Goal: Task Accomplishment & Management: Manage account settings

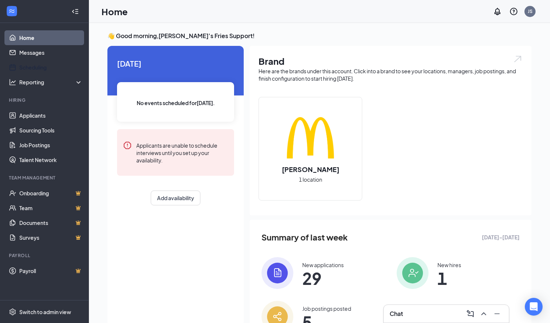
click at [33, 67] on link "Scheduling" at bounding box center [50, 67] width 63 height 15
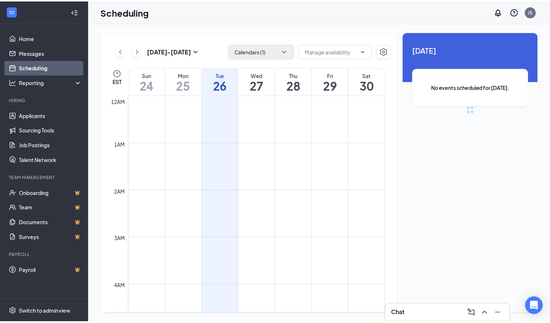
scroll to position [364, 0]
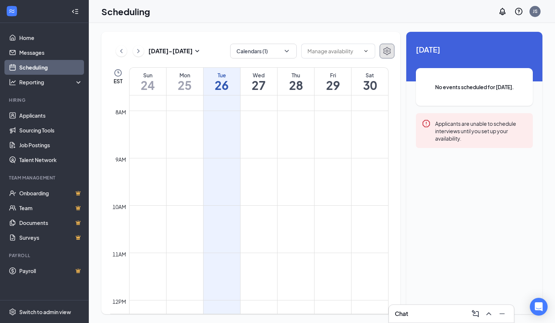
click at [387, 52] on icon "Settings" at bounding box center [387, 51] width 7 height 8
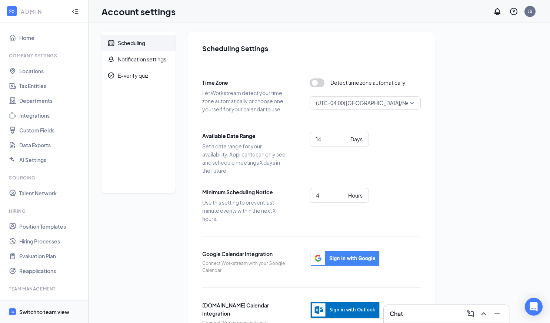
click at [34, 311] on div "Switch to team view" at bounding box center [44, 311] width 50 height 7
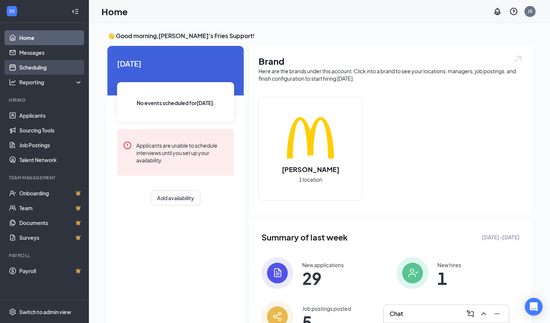
click at [36, 67] on link "Scheduling" at bounding box center [50, 67] width 63 height 15
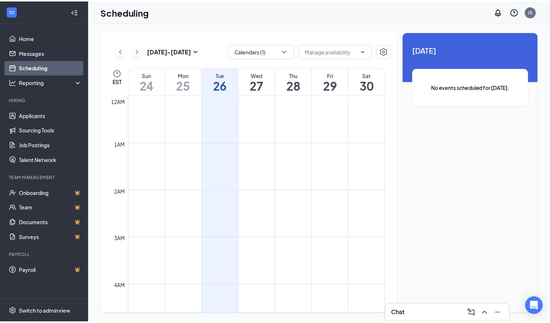
scroll to position [364, 0]
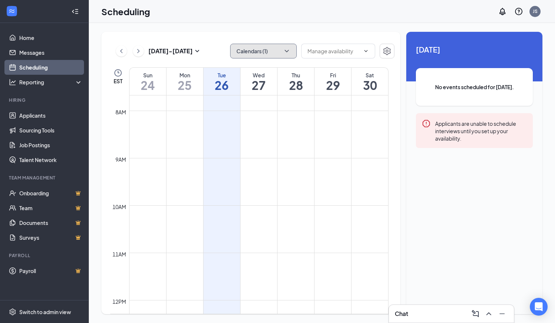
click at [260, 56] on button "Calendars (1)" at bounding box center [263, 51] width 67 height 15
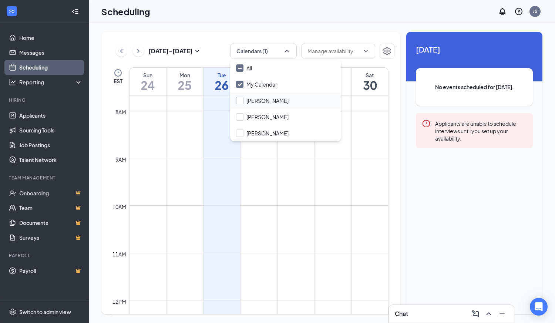
click at [257, 97] on input "[PERSON_NAME]" at bounding box center [262, 100] width 53 height 7
checkbox input "true"
click at [256, 120] on input "[PERSON_NAME]" at bounding box center [262, 116] width 53 height 7
checkbox input "true"
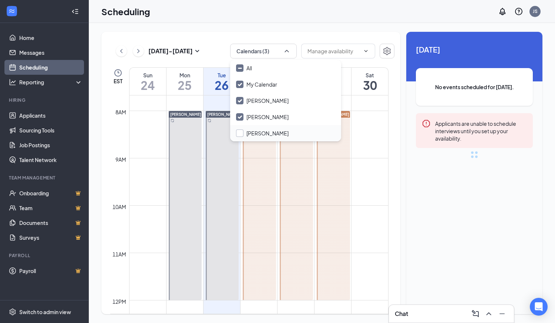
click at [254, 131] on input "[PERSON_NAME]" at bounding box center [262, 133] width 53 height 7
checkbox input "false"
checkbox input "true"
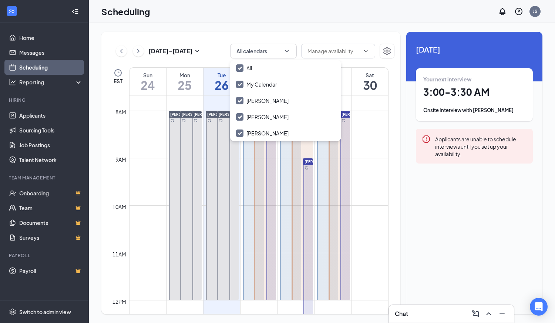
click at [225, 29] on div "[DATE] - [DATE] All calendars EST Sun 24 Mon 25 Tue 26 Wed 27 Thu 28 Fri 29 Sat…" at bounding box center [322, 173] width 466 height 300
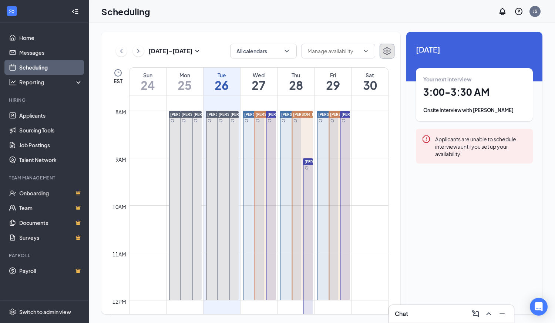
click at [391, 53] on icon "Settings" at bounding box center [387, 51] width 9 height 9
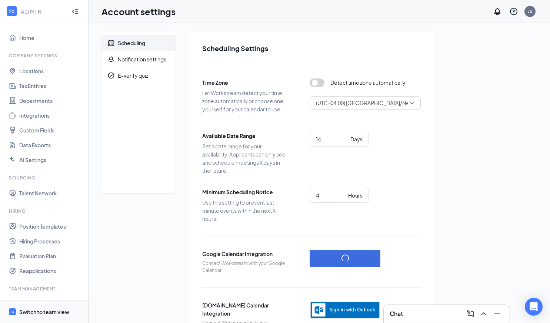
click at [38, 314] on div "Switch to team view" at bounding box center [44, 311] width 50 height 7
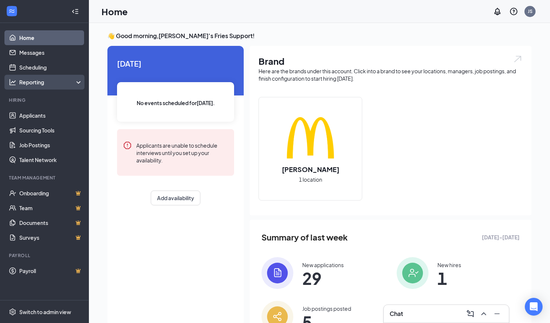
click at [27, 80] on div "Reporting" at bounding box center [51, 81] width 64 height 7
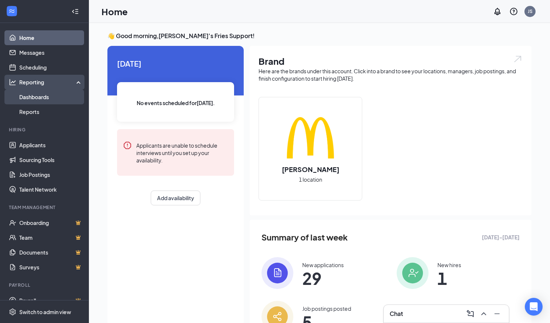
click at [38, 96] on link "Dashboards" at bounding box center [50, 97] width 63 height 15
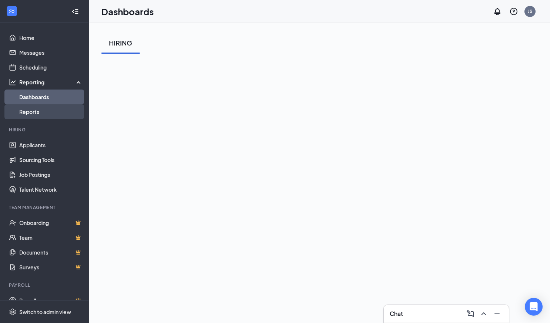
click at [34, 111] on link "Reports" at bounding box center [50, 111] width 63 height 15
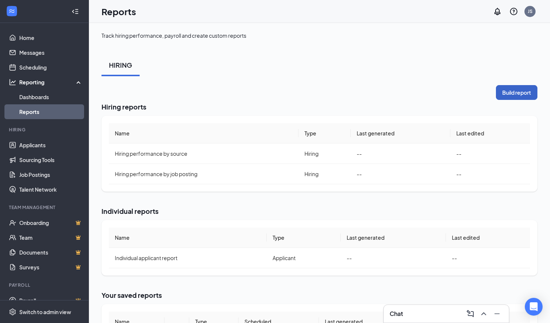
click at [513, 90] on button "Build report" at bounding box center [516, 92] width 41 height 15
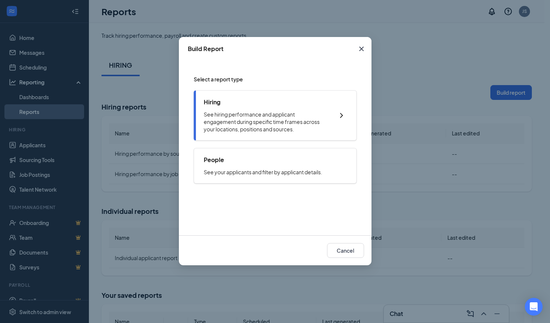
click at [261, 123] on p "See hiring performance and applicant engagement during specific time frames acr…" at bounding box center [265, 122] width 123 height 22
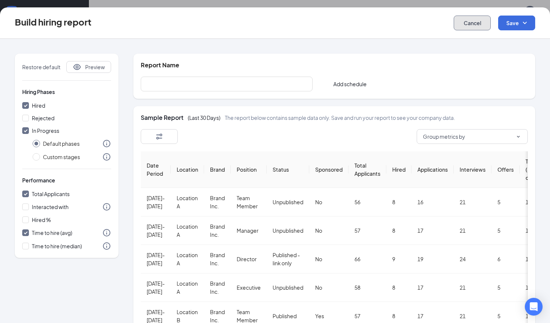
click at [467, 28] on button "Cancel" at bounding box center [471, 23] width 37 height 15
checkbox input "false"
radio input "false"
checkbox input "false"
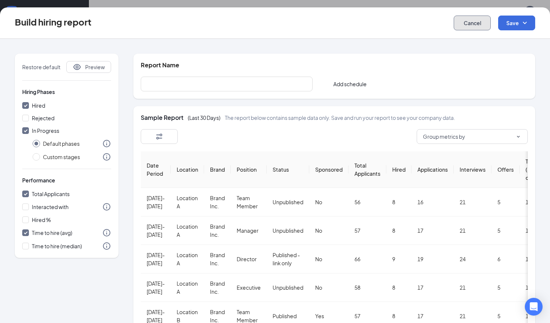
checkbox input "false"
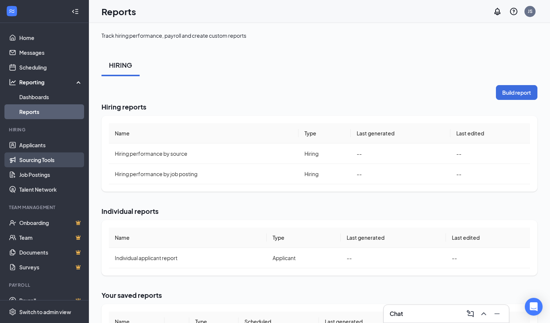
click at [33, 166] on link "Sourcing Tools" at bounding box center [50, 160] width 63 height 15
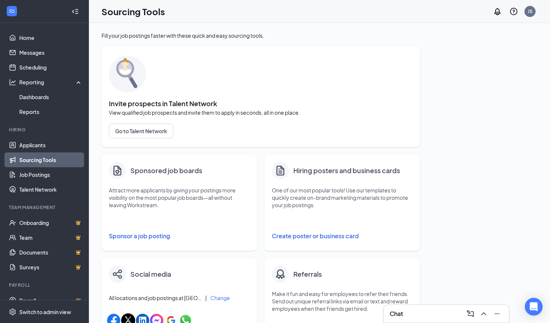
click at [165, 237] on button "Sponsor a job posting" at bounding box center [179, 236] width 141 height 15
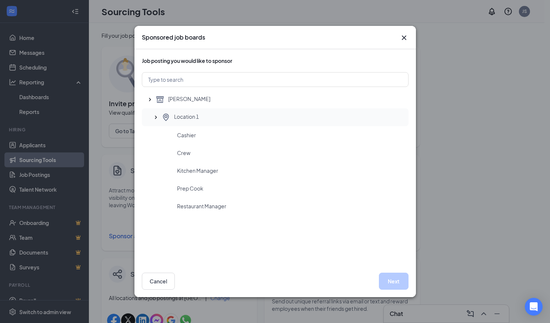
click at [184, 119] on span "Location 1" at bounding box center [186, 117] width 25 height 9
click at [194, 141] on div "Cashier" at bounding box center [275, 135] width 267 height 18
click at [395, 282] on button "Next" at bounding box center [394, 281] width 30 height 17
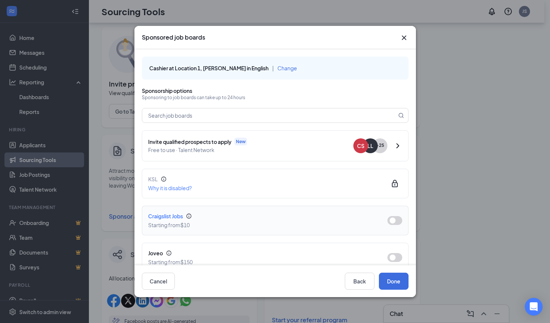
click at [391, 221] on button "button" at bounding box center [394, 220] width 15 height 9
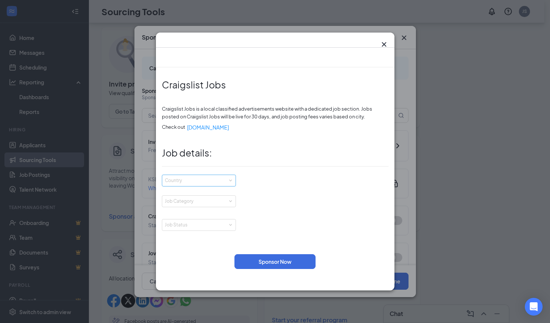
click at [210, 178] on div "Country" at bounding box center [197, 180] width 65 height 7
click at [275, 186] on div "Country United States Canada" at bounding box center [275, 181] width 227 height 12
click at [215, 182] on div "Country" at bounding box center [197, 180] width 65 height 7
click at [207, 197] on li "United States" at bounding box center [199, 196] width 74 height 17
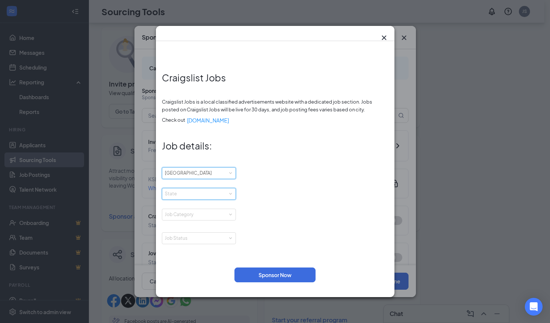
click at [201, 200] on div "State" at bounding box center [199, 194] width 74 height 12
click at [195, 265] on li "New York" at bounding box center [199, 263] width 74 height 17
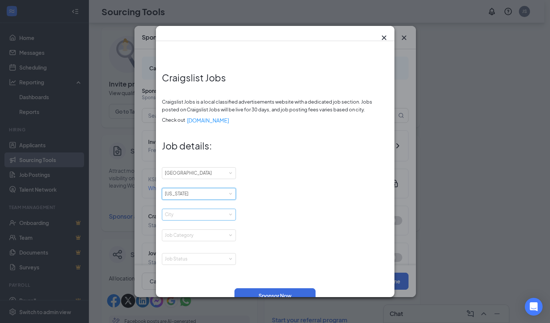
click at [192, 218] on div "City" at bounding box center [197, 214] width 65 height 7
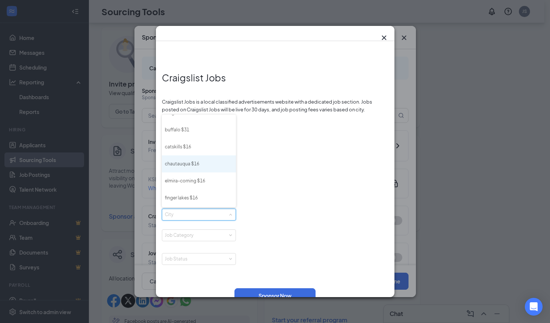
scroll to position [214, 0]
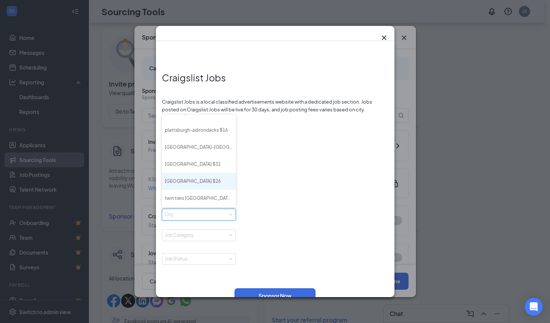
click at [196, 183] on li "syracuse $26" at bounding box center [199, 181] width 74 height 17
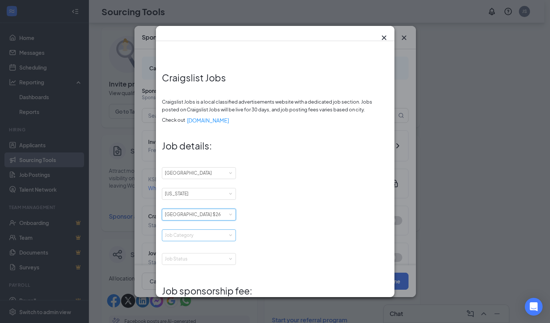
click at [198, 238] on div "Job Category" at bounding box center [197, 235] width 65 height 7
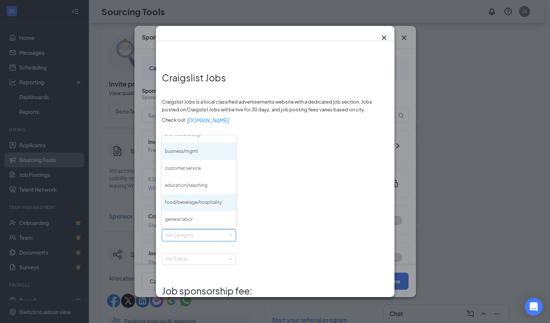
scroll to position [62, 0]
click at [203, 203] on li "food/beverage/hospitality" at bounding box center [199, 200] width 74 height 17
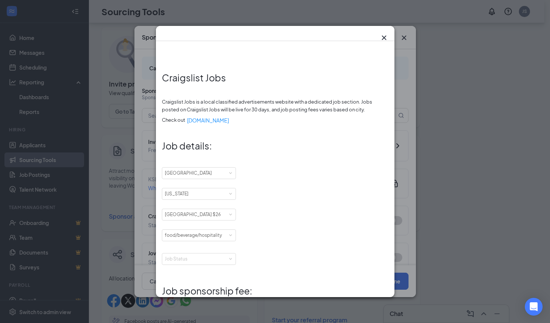
click at [383, 37] on icon "Cross" at bounding box center [383, 38] width 4 height 4
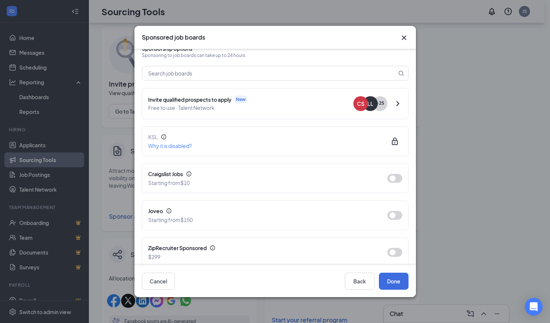
scroll to position [43, 0]
click at [391, 218] on button "button" at bounding box center [394, 214] width 15 height 9
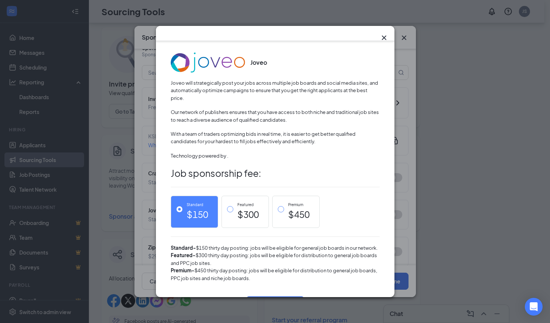
scroll to position [17, 0]
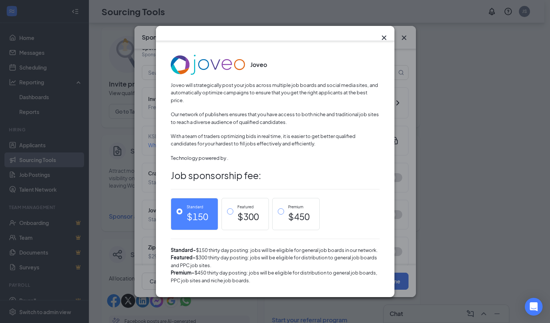
click at [384, 39] on icon "Cross" at bounding box center [383, 37] width 9 height 9
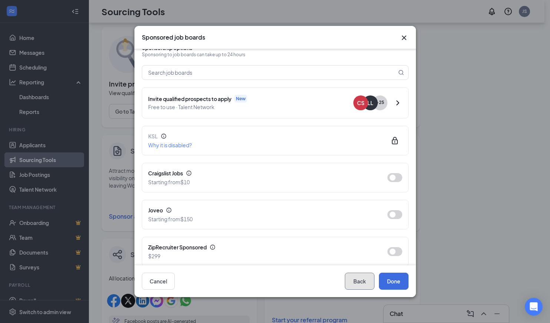
click at [357, 282] on button "Back" at bounding box center [360, 281] width 30 height 17
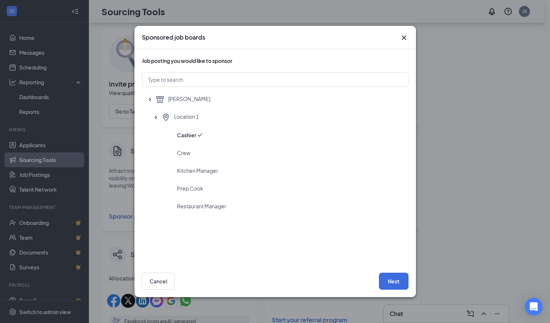
click at [405, 39] on icon "Cross" at bounding box center [403, 37] width 9 height 9
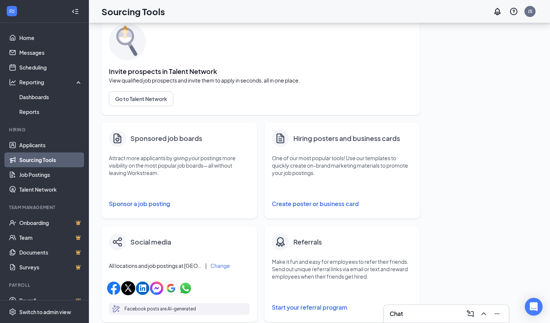
scroll to position [33, 0]
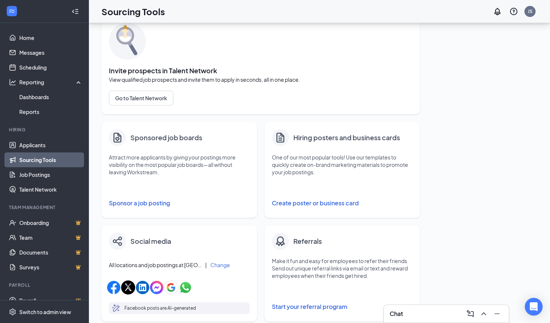
click at [312, 204] on button "Create poster or business card" at bounding box center [342, 203] width 141 height 15
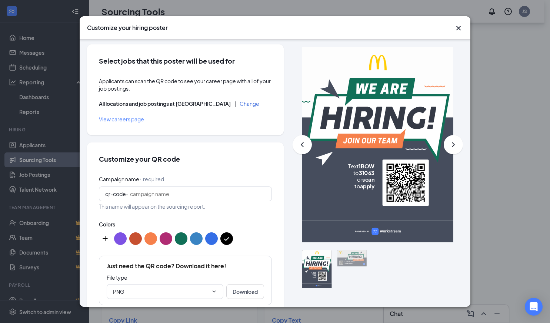
scroll to position [0, 0]
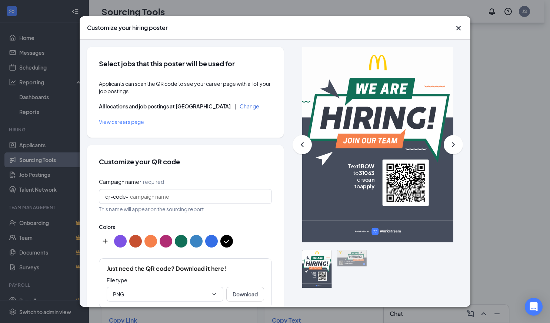
click at [360, 167] on span "1BOW" at bounding box center [366, 166] width 16 height 7
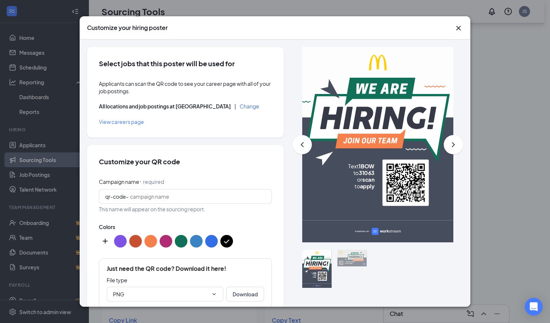
click at [229, 110] on div "Applicants can scan the QR code to see your career page with all of your job po…" at bounding box center [185, 103] width 173 height 46
click at [240, 109] on button "Change" at bounding box center [250, 106] width 20 height 5
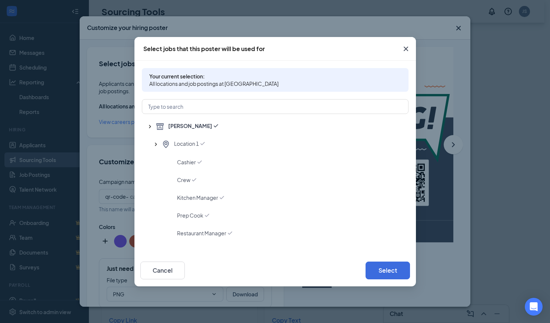
click at [406, 50] on icon "Cross" at bounding box center [405, 48] width 9 height 9
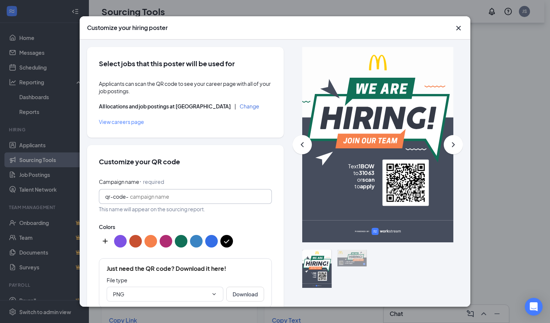
click at [191, 197] on input "Campaign name ⠂ required" at bounding box center [197, 196] width 135 height 8
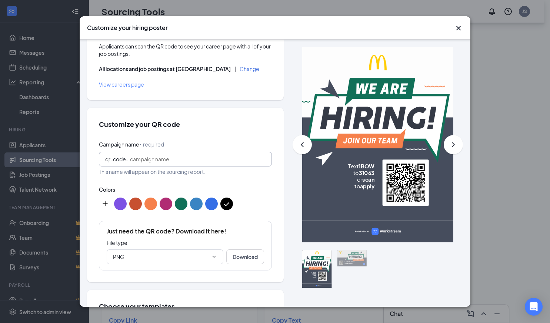
scroll to position [43, 0]
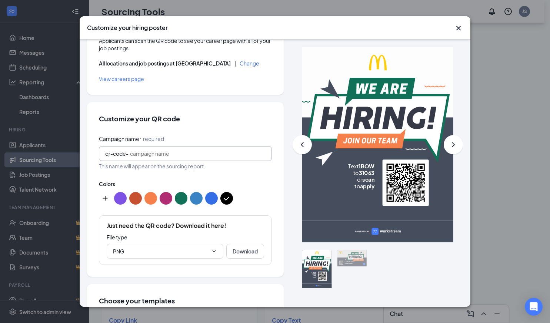
click at [164, 200] on button "color button #B02C73" at bounding box center [166, 198] width 13 height 13
click at [179, 200] on button "color button #117058" at bounding box center [181, 198] width 13 height 13
click at [194, 200] on button "color button #3A84C3" at bounding box center [196, 198] width 13 height 13
click at [211, 199] on button "color button #346EE6" at bounding box center [211, 198] width 13 height 13
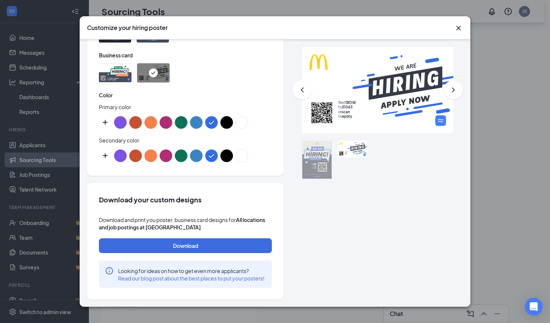
scroll to position [255, 0]
click at [459, 28] on icon "Cross" at bounding box center [458, 28] width 4 height 4
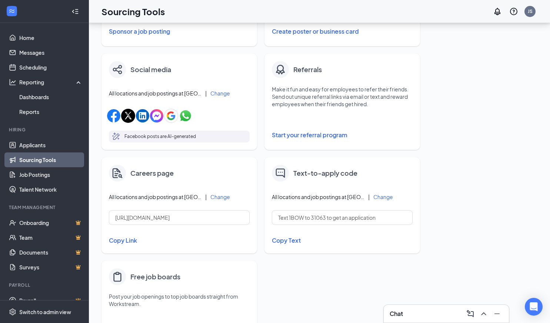
scroll to position [207, 0]
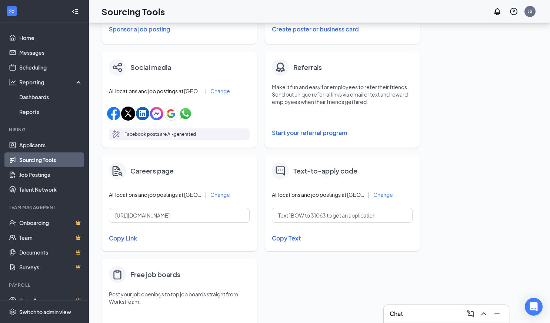
click at [118, 70] on img at bounding box center [118, 68] width 10 height 10
click at [221, 91] on button "Change" at bounding box center [220, 90] width 20 height 5
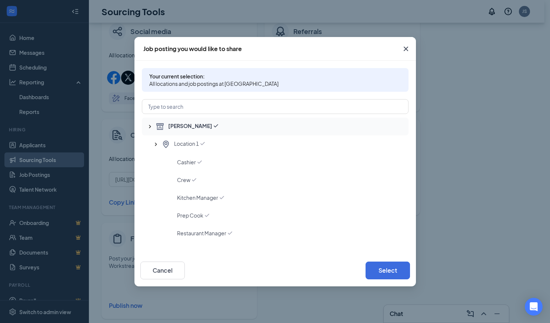
scroll to position [255, 0]
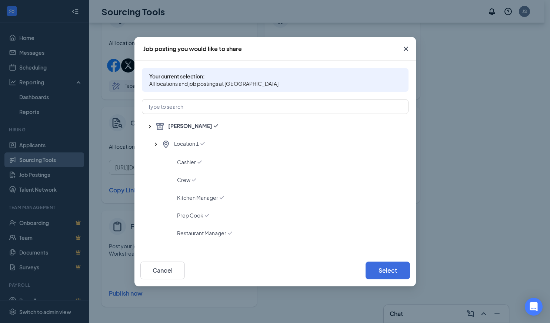
click at [407, 50] on icon "Cross" at bounding box center [405, 48] width 9 height 9
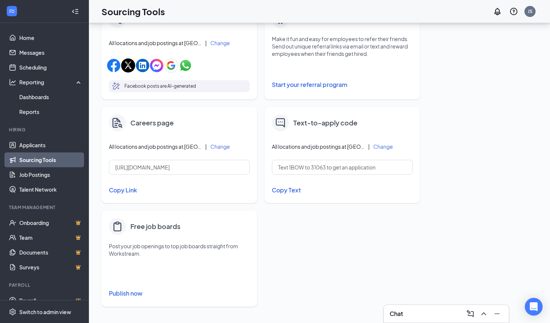
click at [138, 86] on p "Facebook posts are AI-generated" at bounding box center [159, 86] width 71 height 7
click at [117, 87] on icon "MagicPencil" at bounding box center [116, 86] width 7 height 6
click at [116, 87] on icon "MagicPencil" at bounding box center [116, 86] width 9 height 9
click at [177, 90] on div "Facebook posts are AI-generated" at bounding box center [179, 86] width 141 height 12
click at [180, 88] on p "Facebook posts are AI-generated" at bounding box center [159, 86] width 71 height 7
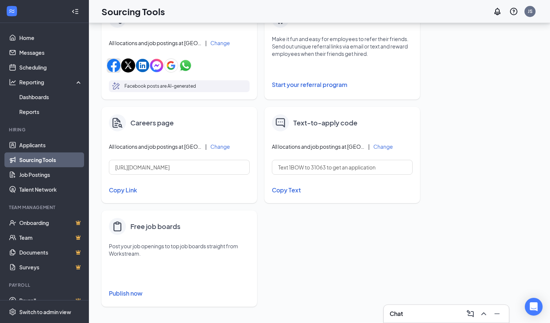
click at [112, 66] on img "button" at bounding box center [113, 65] width 13 height 13
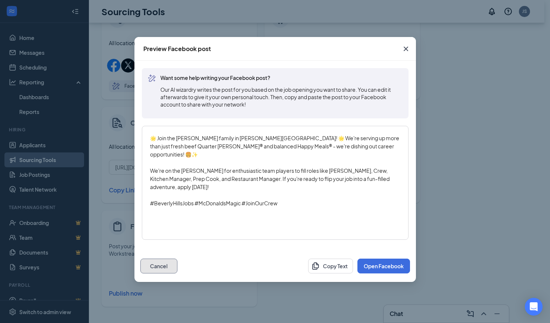
click at [163, 264] on button "Cancel" at bounding box center [158, 266] width 37 height 15
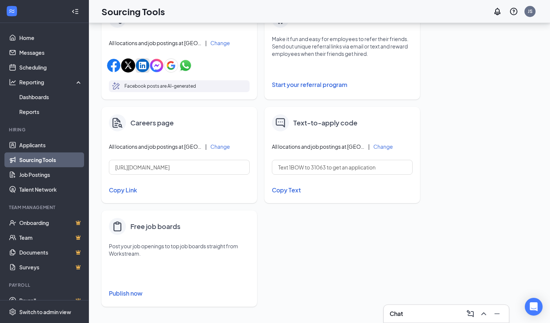
click at [143, 67] on img "button" at bounding box center [142, 65] width 13 height 13
click at [173, 69] on img "button" at bounding box center [171, 65] width 14 height 14
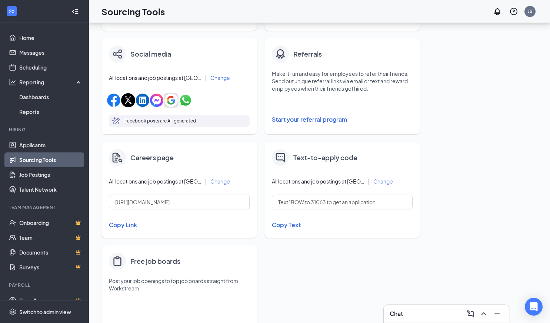
scroll to position [207, 0]
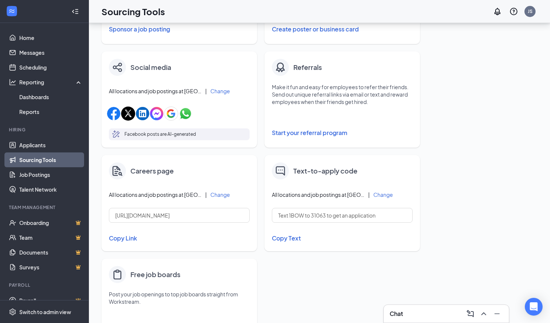
click at [310, 135] on button "Start your referral program" at bounding box center [342, 132] width 141 height 15
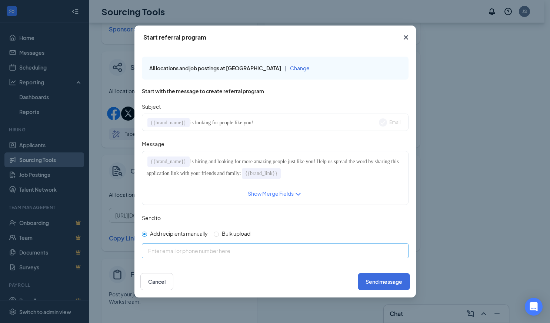
click at [253, 253] on input at bounding box center [281, 250] width 266 height 7
click at [406, 41] on icon "Cross" at bounding box center [405, 37] width 9 height 9
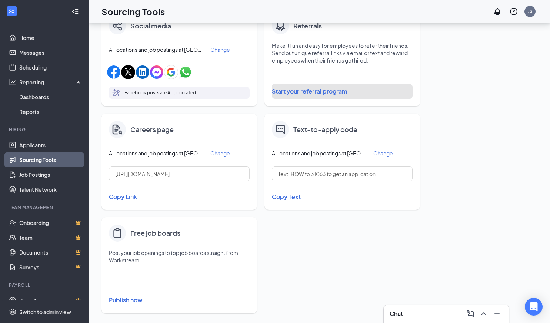
scroll to position [255, 0]
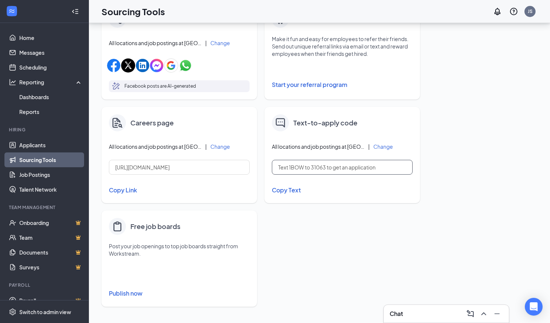
drag, startPoint x: 294, startPoint y: 168, endPoint x: 317, endPoint y: 168, distance: 23.7
click at [316, 168] on input "Text 1BOW to 31063 to get an application" at bounding box center [342, 167] width 141 height 15
click at [335, 168] on input "Text 1BOW to 31063 to get an application" at bounding box center [342, 167] width 141 height 15
click at [132, 293] on button "Publish now" at bounding box center [179, 294] width 141 height 12
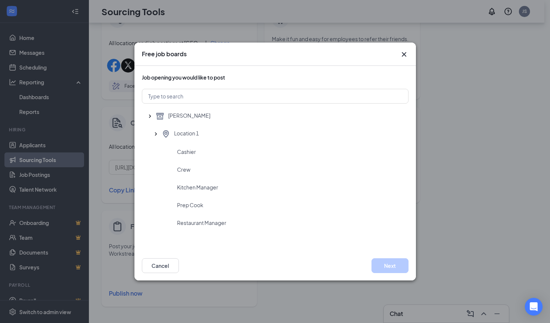
click at [403, 55] on icon "Cross" at bounding box center [403, 54] width 4 height 4
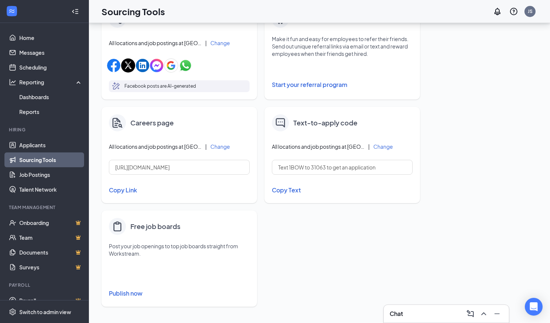
click at [123, 295] on button "Publish now" at bounding box center [179, 294] width 141 height 12
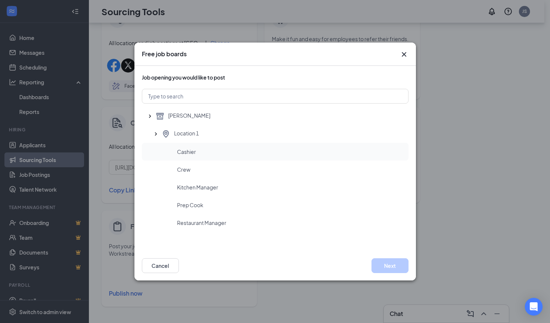
click at [182, 150] on span "Cashier" at bounding box center [186, 151] width 19 height 7
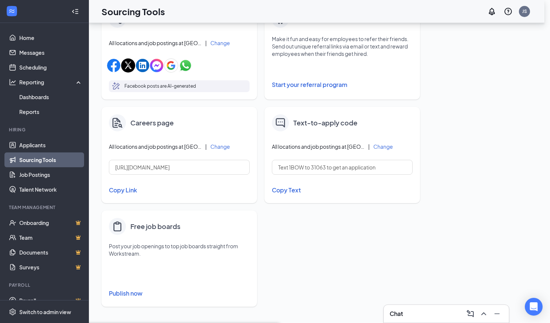
scroll to position [0, 0]
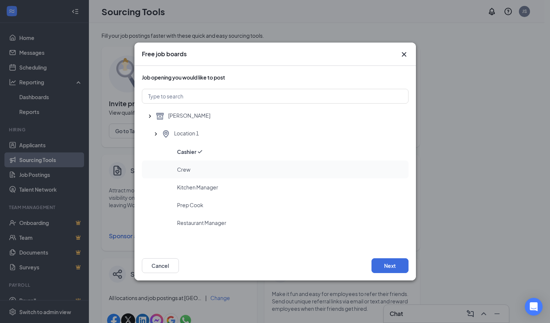
click at [184, 170] on span "Crew" at bounding box center [183, 169] width 13 height 7
click at [388, 270] on button "Next" at bounding box center [389, 265] width 37 height 15
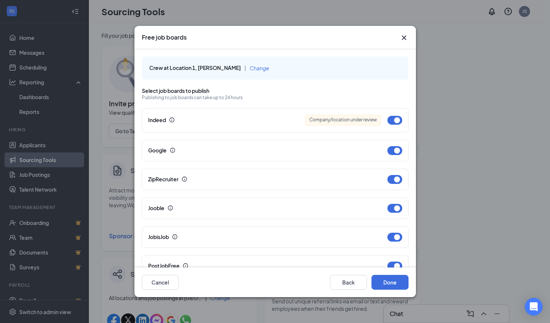
click at [402, 39] on icon "Cross" at bounding box center [403, 37] width 9 height 9
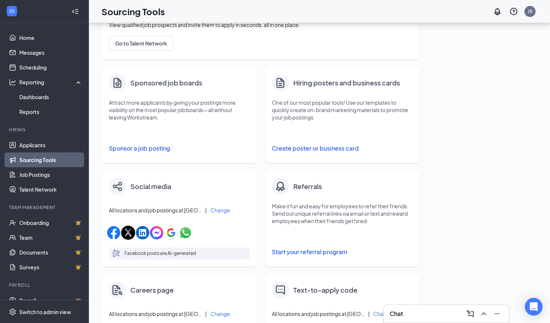
scroll to position [88, 0]
click at [31, 191] on link "Talent Network" at bounding box center [50, 189] width 63 height 15
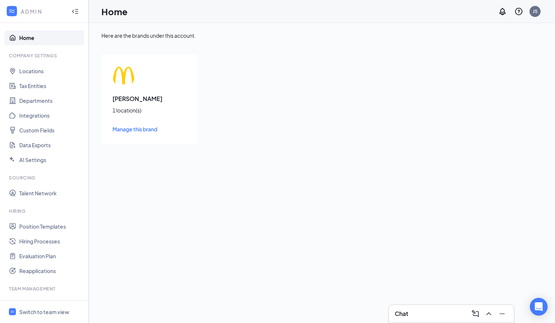
click at [26, 40] on link "Home" at bounding box center [50, 37] width 63 height 15
click at [126, 131] on span "Manage this brand" at bounding box center [135, 129] width 45 height 7
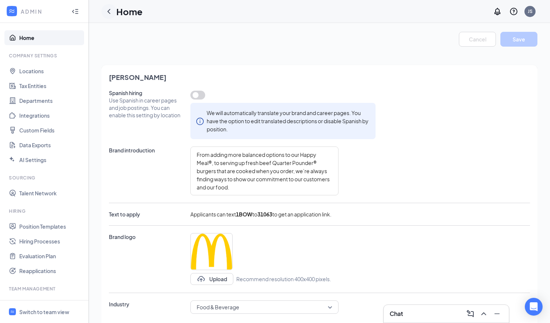
click at [111, 10] on icon "ChevronLeft" at bounding box center [108, 11] width 9 height 9
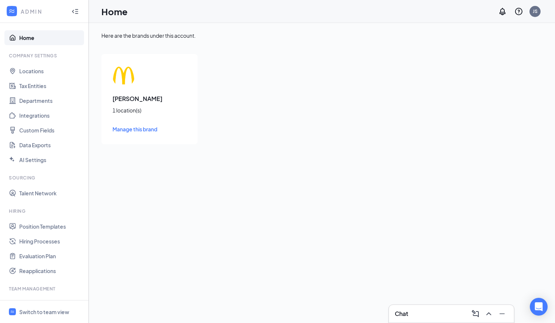
click at [46, 40] on link "Home" at bounding box center [50, 37] width 63 height 15
click at [135, 130] on span "Manage this brand" at bounding box center [135, 129] width 45 height 7
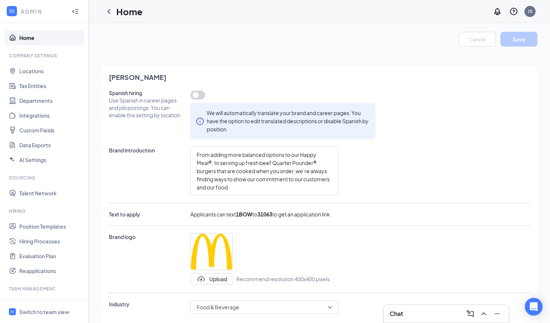
click at [201, 96] on button "button" at bounding box center [197, 95] width 15 height 9
click at [46, 72] on link "Locations" at bounding box center [50, 71] width 63 height 15
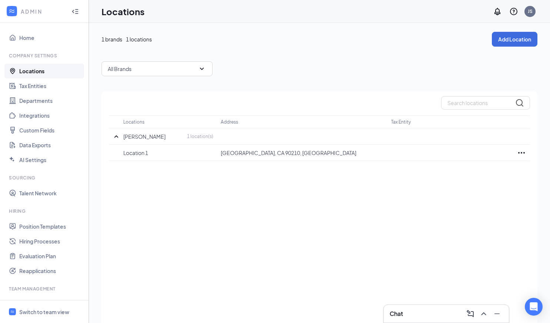
click at [30, 70] on link "Locations" at bounding box center [50, 71] width 63 height 15
click at [513, 44] on button "Add Location" at bounding box center [515, 39] width 46 height 15
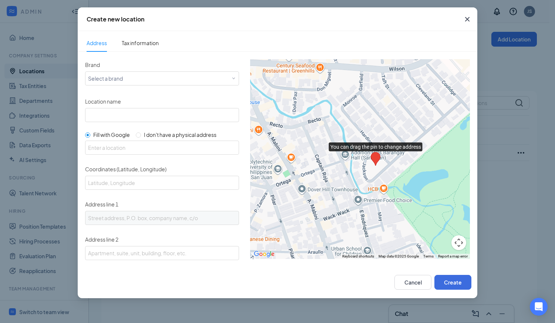
drag, startPoint x: 315, startPoint y: 148, endPoint x: 331, endPoint y: 155, distance: 17.7
click at [331, 155] on div at bounding box center [360, 159] width 220 height 200
drag, startPoint x: 375, startPoint y: 158, endPoint x: 313, endPoint y: 142, distance: 63.7
click at [312, 137] on area "You can drag the pin to change address" at bounding box center [312, 137] width 0 height 0
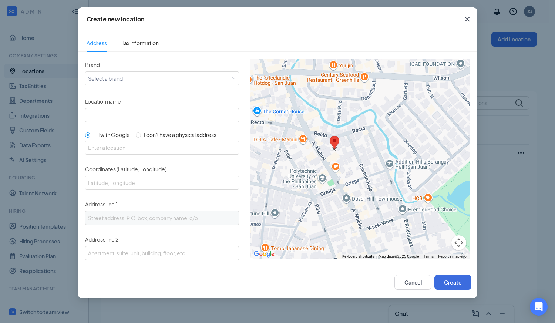
drag, startPoint x: 356, startPoint y: 154, endPoint x: 310, endPoint y: 139, distance: 49.0
click at [330, 136] on area "You can drag the pin to change address" at bounding box center [330, 136] width 0 height 0
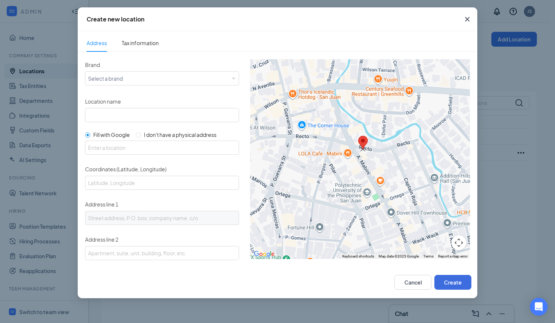
drag, startPoint x: 356, startPoint y: 152, endPoint x: 371, endPoint y: 126, distance: 29.8
click at [358, 136] on area "You can drag the pin to change address" at bounding box center [358, 136] width 0 height 0
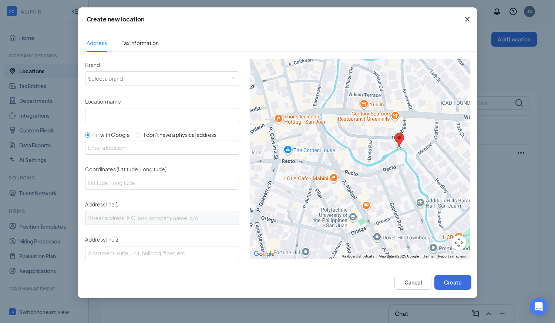
drag, startPoint x: 358, startPoint y: 152, endPoint x: 399, endPoint y: 139, distance: 43.1
click at [395, 133] on area "You can drag the pin to change address" at bounding box center [395, 133] width 0 height 0
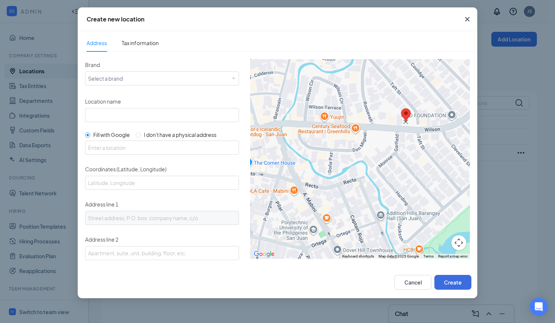
drag, startPoint x: 356, startPoint y: 154, endPoint x: 403, endPoint y: 117, distance: 59.8
click at [401, 108] on area "You can drag the pin to change address" at bounding box center [401, 108] width 0 height 0
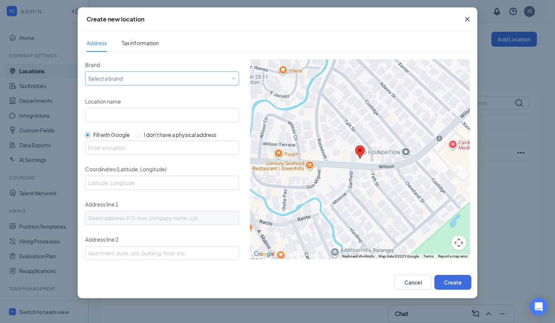
click at [123, 80] on div "Select a brand" at bounding box center [160, 78] width 145 height 9
type input "Jonah's Fries"
click at [133, 120] on input "Location name" at bounding box center [162, 115] width 154 height 14
click at [137, 85] on div "Select a brand" at bounding box center [162, 78] width 154 height 14
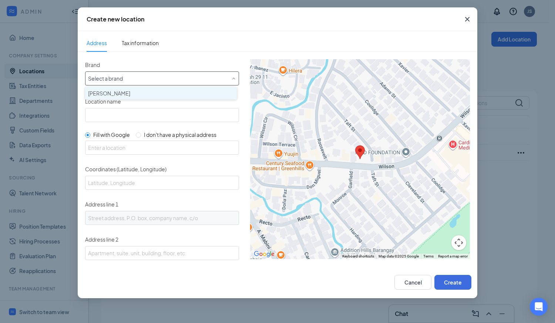
click at [137, 92] on div "[PERSON_NAME]" at bounding box center [161, 93] width 146 height 7
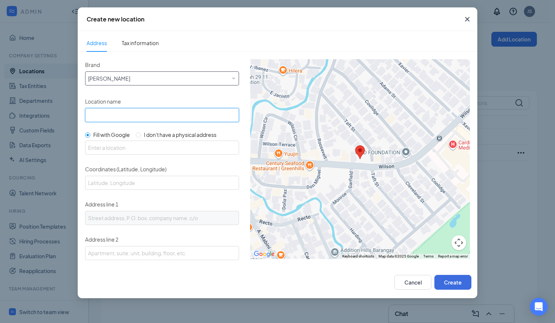
click at [130, 111] on input "Location name" at bounding box center [162, 115] width 154 height 14
click at [117, 113] on input "Location name" at bounding box center [162, 115] width 154 height 14
type input "2nd Location"
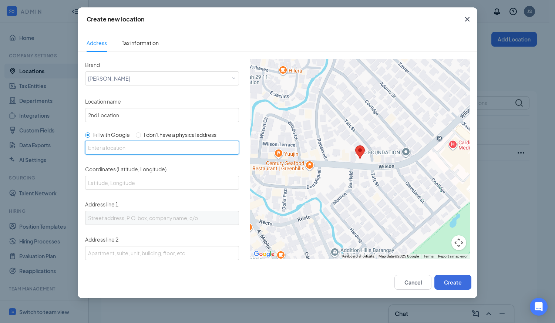
click at [138, 151] on input "text" at bounding box center [162, 148] width 154 height 14
click at [115, 151] on input "text" at bounding box center [162, 148] width 154 height 14
type input "123 William St, New York, NY 10038, USA"
type input "40.7091708, -74.0069522"
type input "123 William St"
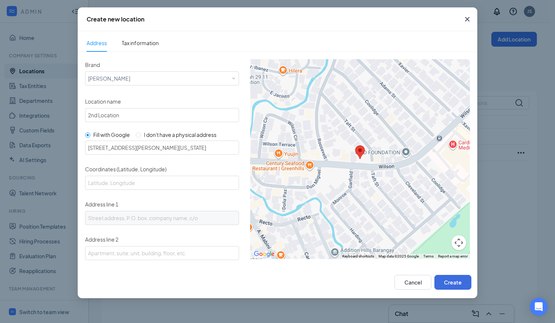
type input "New York"
type input "NY"
type input "10038"
type input "US"
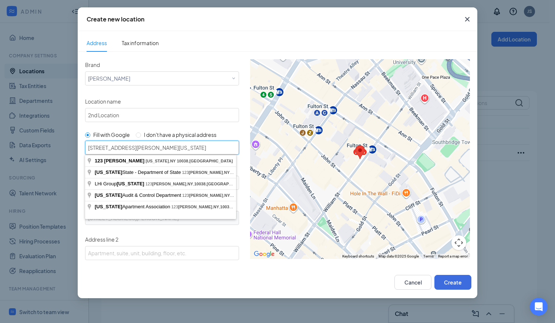
drag, startPoint x: 199, startPoint y: 150, endPoint x: 82, endPoint y: 150, distance: 117.0
click at [82, 150] on div "Brand Select a brand McDonald's Location name 2nd Location Fill with Google I d…" at bounding box center [278, 159] width 400 height 215
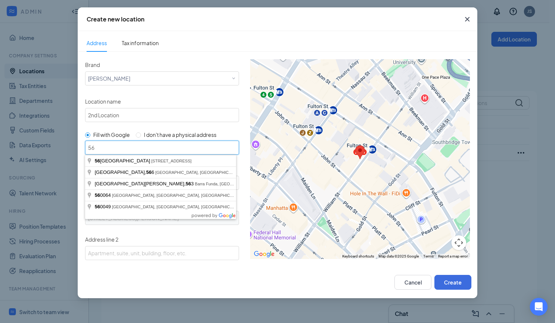
drag, startPoint x: 118, startPoint y: 147, endPoint x: 78, endPoint y: 146, distance: 39.2
click at [78, 146] on div "Brand Select a brand McDonald's Location name 2nd Location Fill with Google I d…" at bounding box center [278, 159] width 400 height 215
type input "56"
click at [168, 241] on div "Address line 2" at bounding box center [162, 247] width 154 height 26
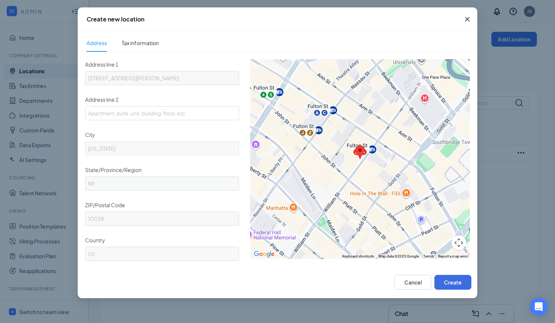
scroll to position [151, 0]
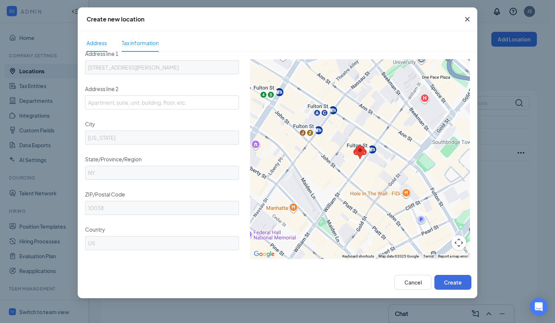
click at [144, 45] on span "Tax information" at bounding box center [140, 43] width 37 height 7
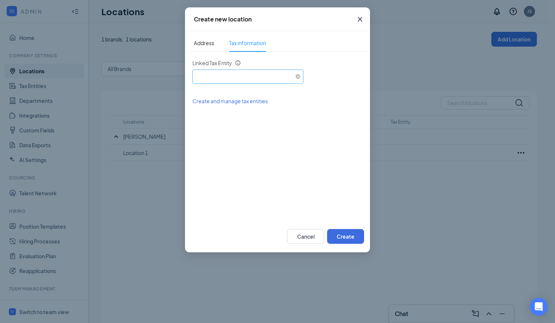
click at [232, 76] on div "Select an existing tax entity" at bounding box center [247, 75] width 105 height 11
click at [236, 63] on icon "Info" at bounding box center [237, 62] width 5 height 5
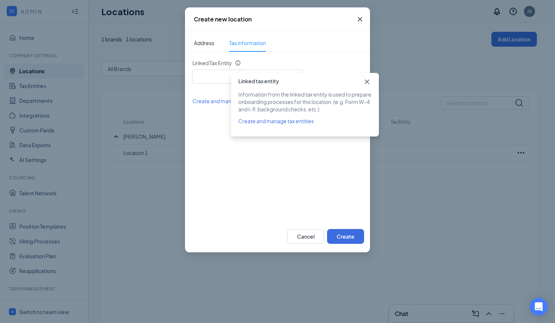
click at [367, 82] on icon "Cross" at bounding box center [367, 82] width 4 height 4
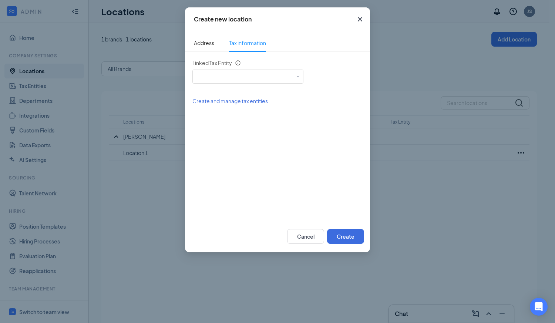
click at [360, 21] on icon "Cross" at bounding box center [360, 19] width 9 height 9
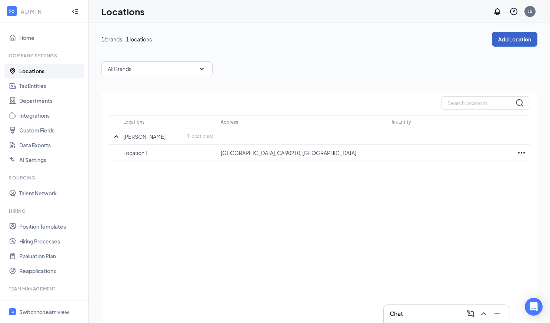
click at [508, 42] on button "Add Location" at bounding box center [515, 39] width 46 height 15
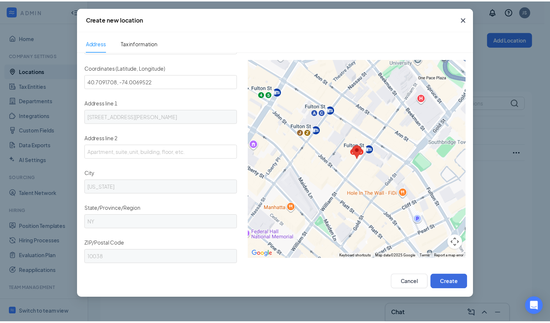
scroll to position [151, 0]
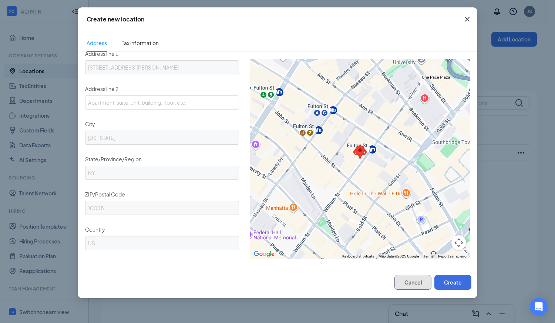
click at [416, 283] on button "Cancel" at bounding box center [413, 282] width 37 height 15
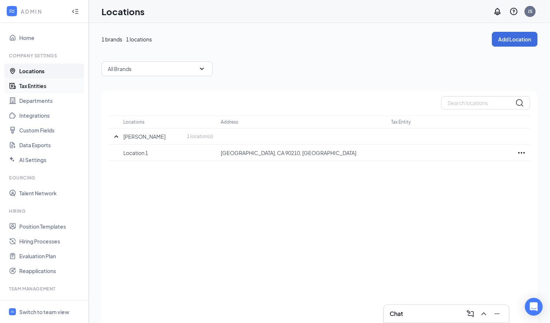
click at [27, 86] on link "Tax Entities" at bounding box center [50, 85] width 63 height 15
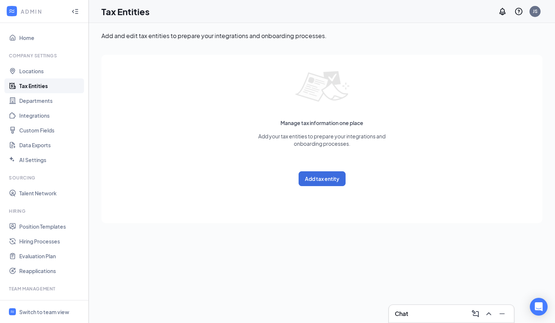
click at [28, 90] on link "Tax Entities" at bounding box center [50, 85] width 63 height 15
click at [330, 182] on button "Add tax entity" at bounding box center [322, 178] width 47 height 15
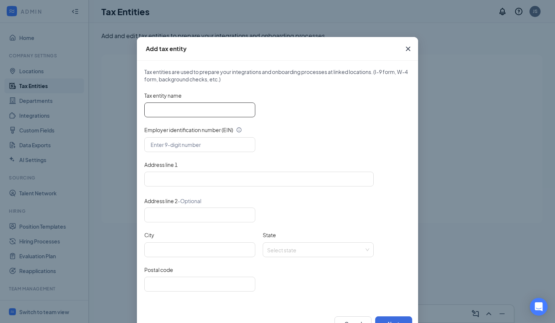
click at [171, 110] on input "Tax entity name" at bounding box center [199, 110] width 111 height 15
drag, startPoint x: 155, startPoint y: 111, endPoint x: 205, endPoint y: 108, distance: 49.7
click at [205, 110] on input "1st loCATION, ny" at bounding box center [199, 110] width 111 height 15
type input "1st Location, NY"
click at [401, 51] on span "Close" at bounding box center [408, 49] width 20 height 20
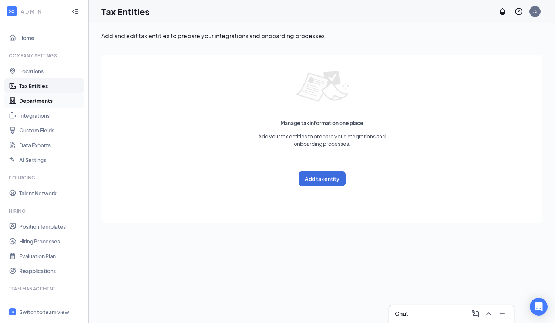
click at [26, 104] on link "Departments" at bounding box center [50, 100] width 63 height 15
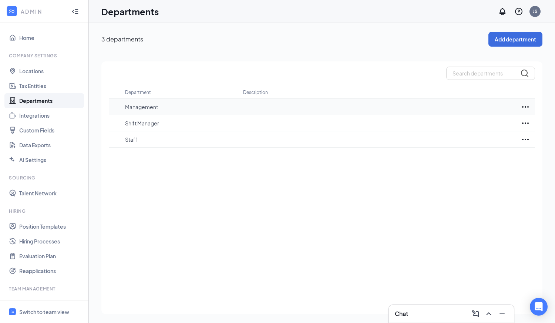
click at [528, 106] on icon "Ellipses" at bounding box center [525, 106] width 7 height 1
click at [37, 117] on link "Integrations" at bounding box center [50, 115] width 63 height 15
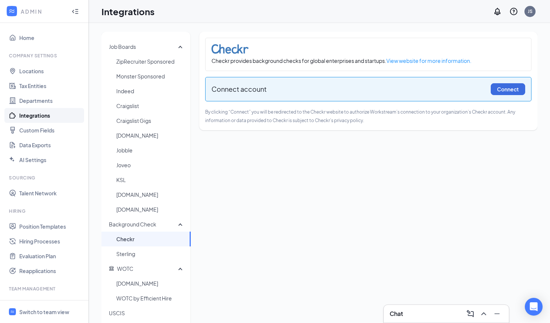
click at [33, 117] on link "Integrations" at bounding box center [50, 115] width 63 height 15
click at [141, 62] on span "ZipRecruiter Sponsored" at bounding box center [150, 61] width 68 height 15
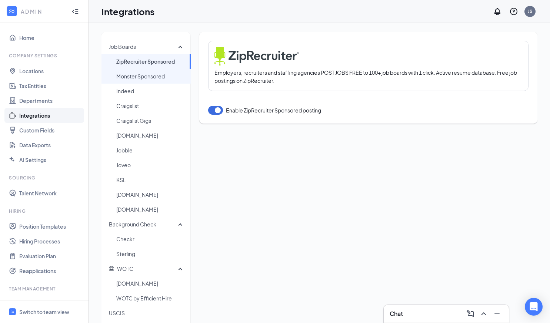
click at [127, 75] on span "Monster Sponsored" at bounding box center [150, 76] width 68 height 15
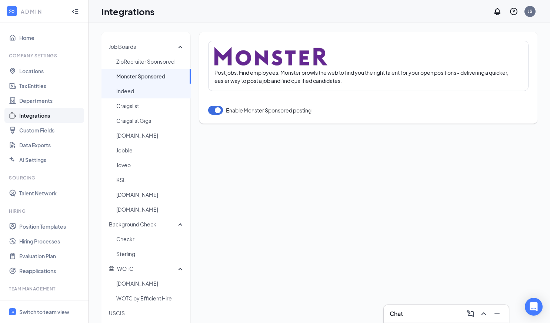
click at [127, 90] on span "Indeed" at bounding box center [150, 91] width 68 height 15
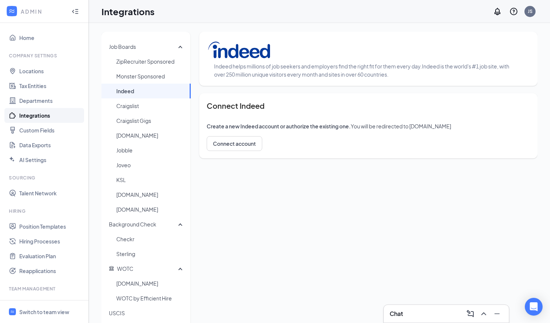
click at [134, 91] on span "Indeed" at bounding box center [150, 91] width 68 height 15
click at [227, 145] on button "Connect account" at bounding box center [235, 143] width 56 height 15
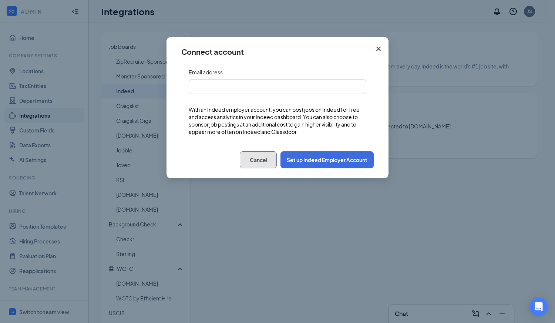
click at [251, 164] on button "Cancel" at bounding box center [258, 159] width 37 height 17
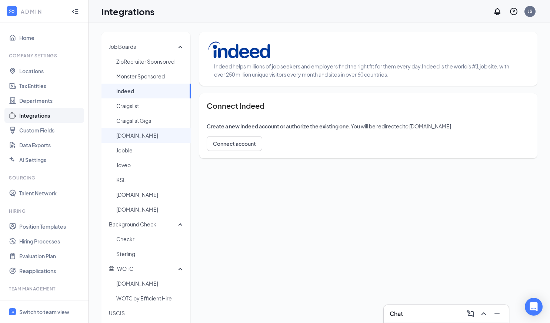
click at [148, 137] on span "HospitalityJobsite.com" at bounding box center [150, 135] width 68 height 15
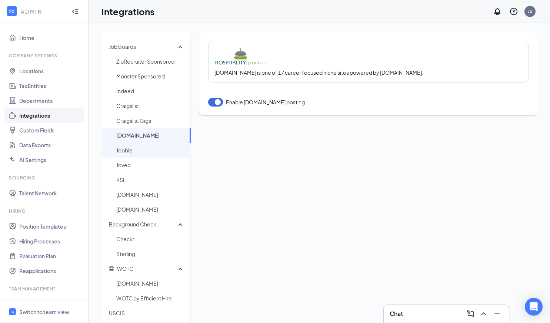
click at [145, 154] on span "Jobble" at bounding box center [150, 150] width 68 height 15
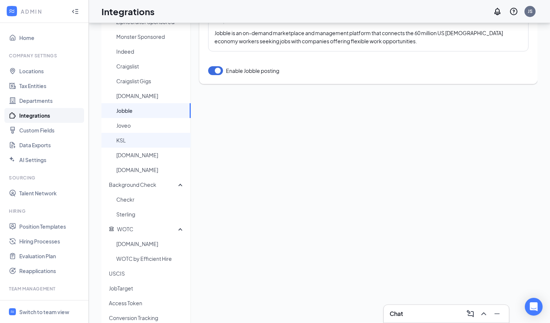
scroll to position [41, 0]
click at [137, 185] on span "Background Check" at bounding box center [132, 183] width 47 height 7
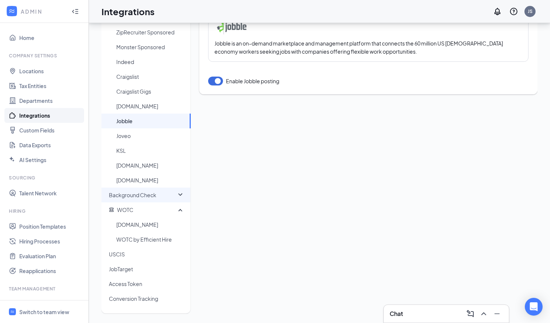
click at [138, 194] on span "Background Check" at bounding box center [132, 195] width 47 height 7
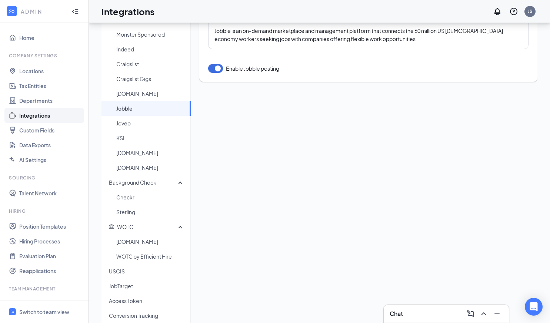
scroll to position [42, 0]
click at [142, 245] on span "WOTC.com" at bounding box center [150, 241] width 68 height 15
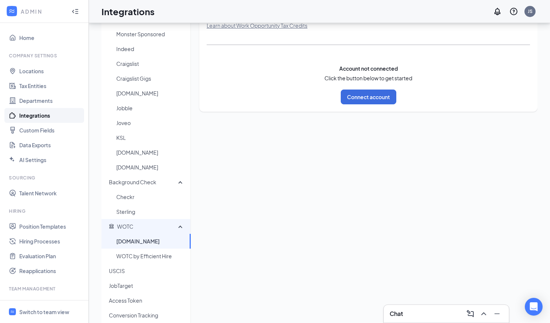
click at [140, 230] on span "WOTC" at bounding box center [143, 226] width 69 height 15
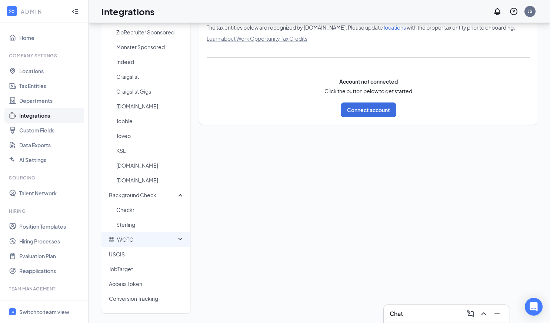
click at [142, 240] on span "WOTC" at bounding box center [143, 239] width 69 height 15
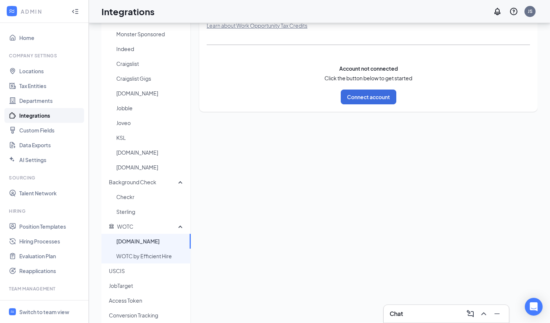
click at [138, 256] on span "WOTC by Efficient Hire" at bounding box center [150, 256] width 68 height 15
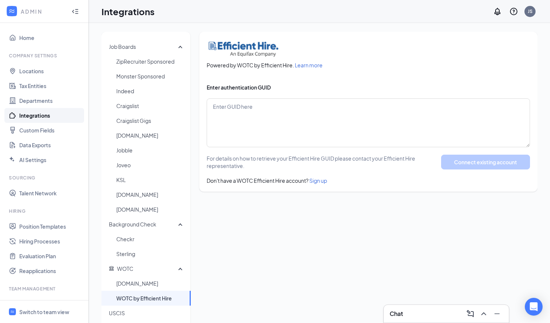
click at [317, 66] on span "Learn more" at bounding box center [309, 65] width 28 height 7
click at [134, 284] on span "WOTC.com" at bounding box center [150, 283] width 68 height 15
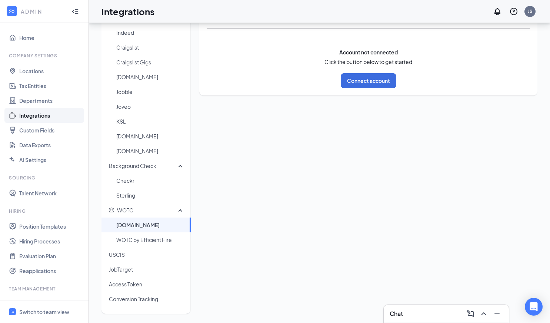
scroll to position [59, 0]
click at [142, 257] on span "USCIS" at bounding box center [147, 254] width 76 height 15
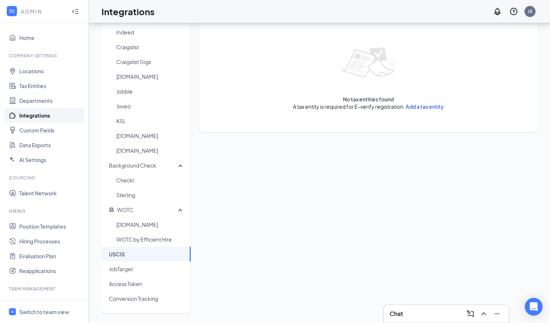
click at [142, 257] on span "USCIS" at bounding box center [147, 254] width 76 height 15
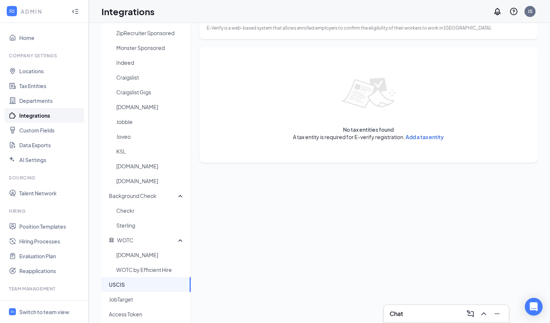
scroll to position [59, 0]
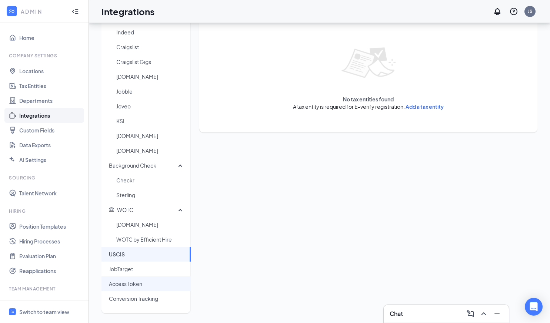
click at [131, 287] on span "Access Token" at bounding box center [147, 284] width 76 height 15
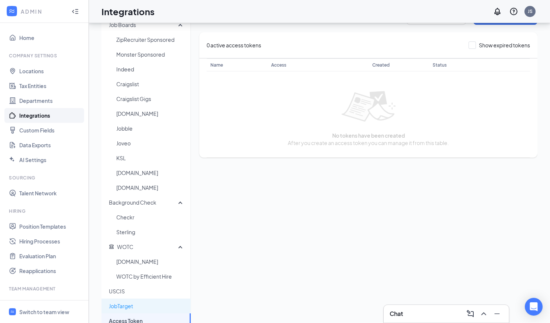
scroll to position [59, 0]
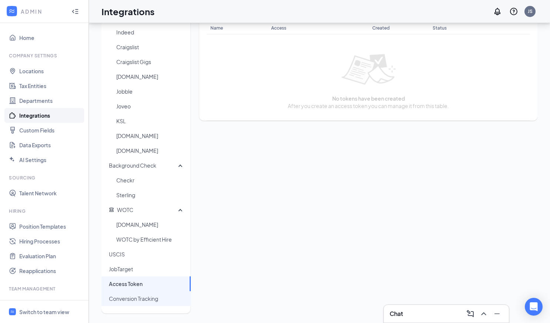
click at [147, 300] on span "Conversion Tracking" at bounding box center [147, 298] width 76 height 15
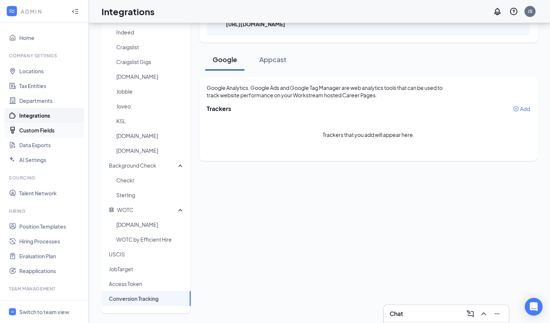
click at [30, 131] on link "Custom Fields" at bounding box center [50, 130] width 63 height 15
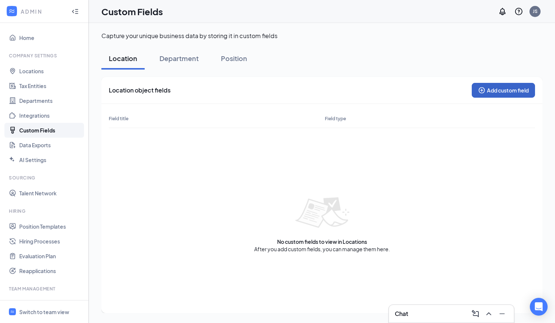
click at [488, 90] on button "Add custom field" at bounding box center [503, 90] width 63 height 15
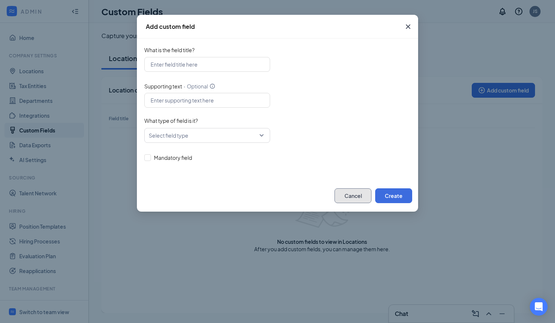
click at [350, 198] on button "Cancel" at bounding box center [353, 195] width 37 height 15
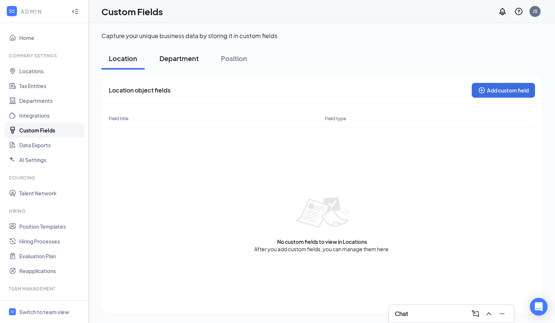
click at [182, 62] on div "Department" at bounding box center [179, 58] width 39 height 9
click at [228, 60] on div "Position" at bounding box center [234, 58] width 26 height 9
click at [124, 59] on div "Location" at bounding box center [123, 58] width 29 height 9
click at [27, 143] on link "Data Exports" at bounding box center [50, 145] width 63 height 15
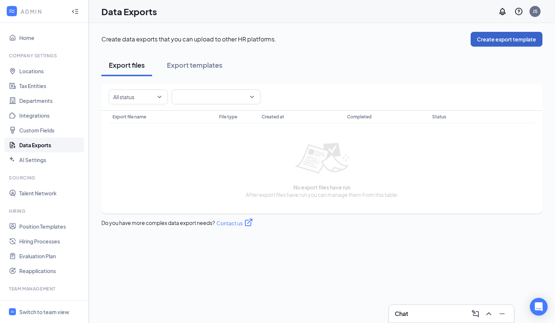
click at [489, 43] on button "Create export template" at bounding box center [507, 39] width 72 height 15
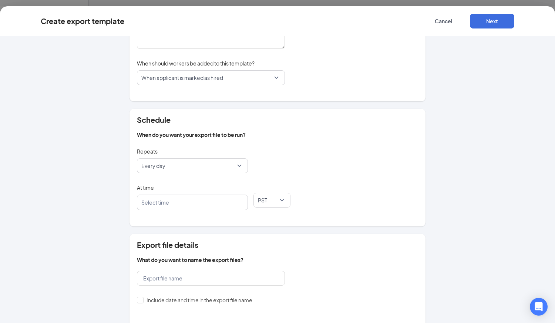
scroll to position [130, 0]
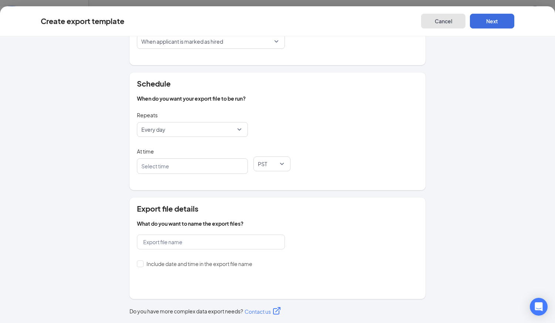
click at [441, 21] on button "Cancel" at bounding box center [443, 21] width 44 height 15
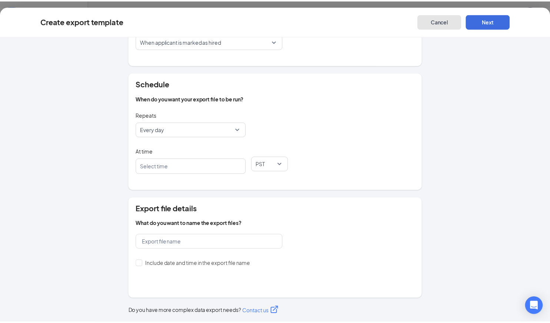
scroll to position [0, 0]
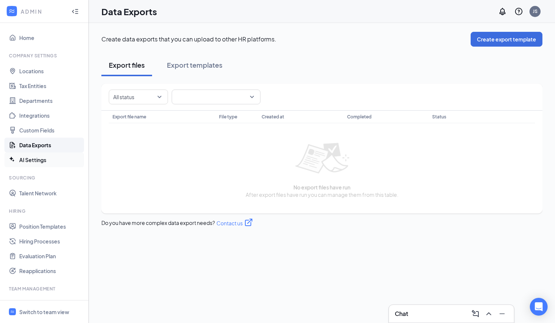
click at [34, 163] on link "AI Settings" at bounding box center [50, 160] width 63 height 15
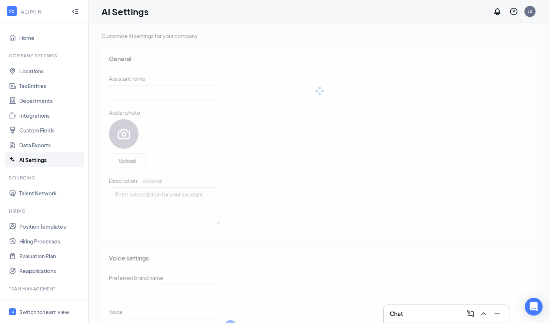
type input "AI Assistant"
type textarea "Hello! I'm an AI-powered assistant, and I'm here to help you find and apply for…"
type input "Jonah's Fries"
checkbox input "true"
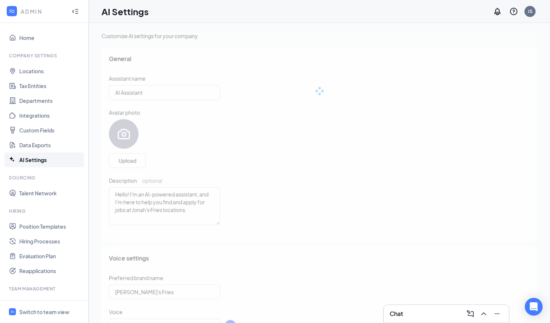
type input "Nova"
type input "English"
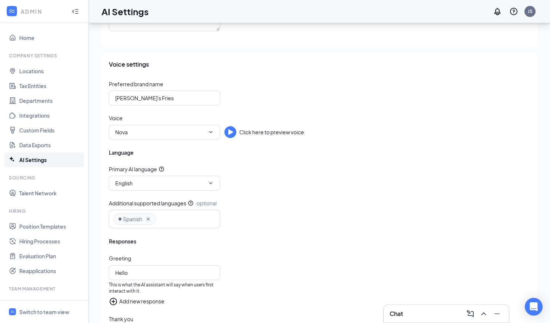
scroll to position [195, 0]
click at [185, 135] on input "Nova" at bounding box center [160, 131] width 90 height 8
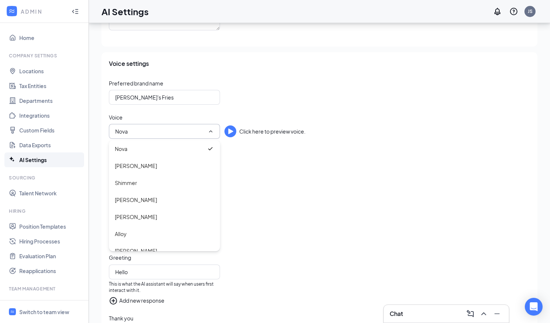
click at [326, 179] on div "Preferred brand name Jonah's Fries Voice Nova Click here to preview voice. Lang…" at bounding box center [319, 282] width 421 height 404
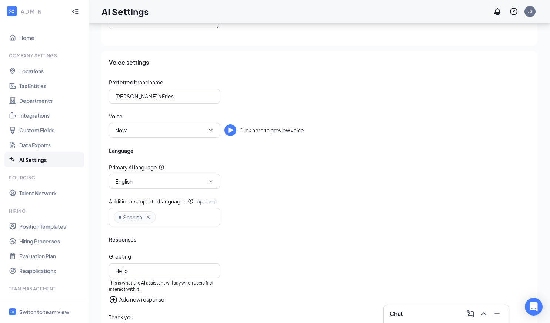
scroll to position [196, 0]
click at [210, 133] on icon "ChevronDown" at bounding box center [211, 130] width 6 height 6
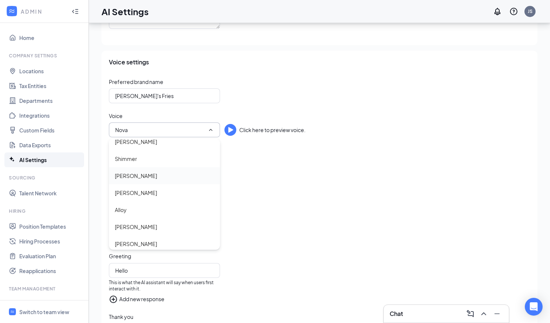
scroll to position [22, 0]
click at [317, 228] on div "Preferred brand name Jonah's Fries Voice Nova Click here to preview voice. Lang…" at bounding box center [319, 280] width 421 height 404
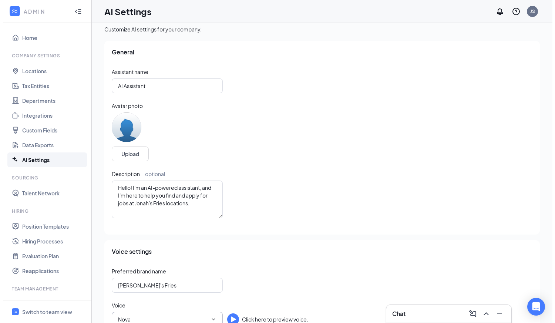
scroll to position [0, 0]
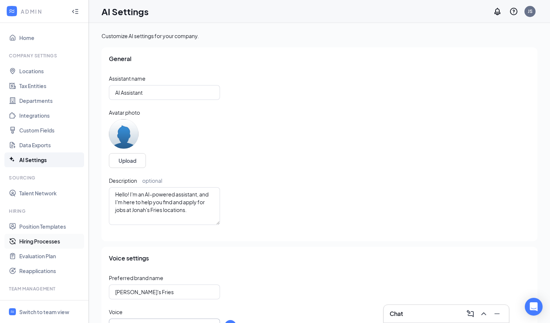
click at [43, 242] on link "Hiring Processes" at bounding box center [50, 241] width 63 height 15
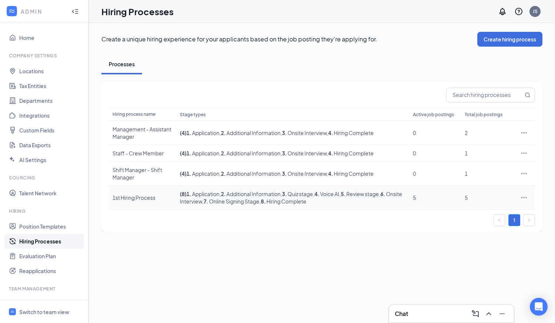
click at [141, 196] on div "1st Hiring Process" at bounding box center [143, 197] width 60 height 7
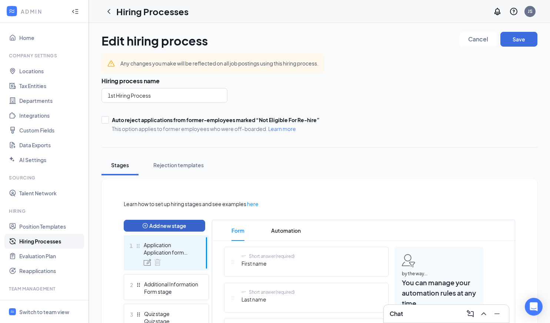
click at [164, 225] on button "Add new stage" at bounding box center [164, 226] width 81 height 12
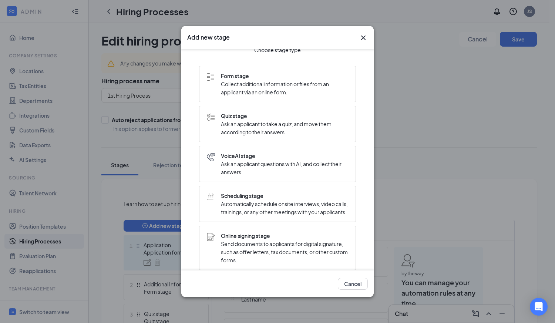
scroll to position [11, 0]
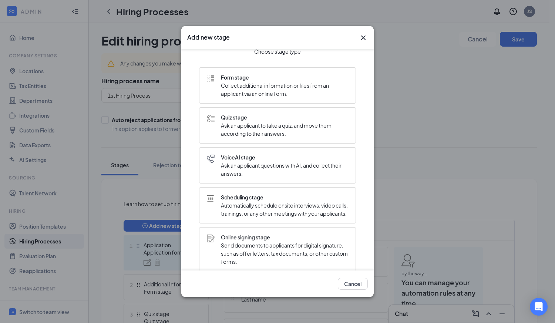
click at [254, 166] on span "Ask an applicant questions with AI, and collect their answers." at bounding box center [284, 169] width 127 height 16
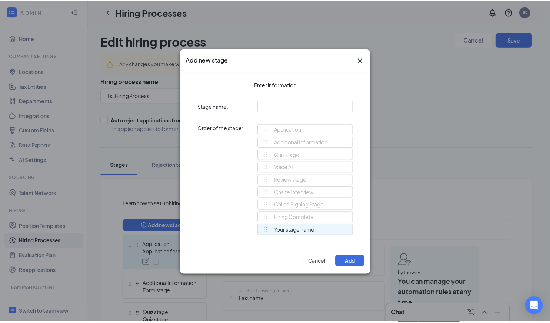
scroll to position [0, 0]
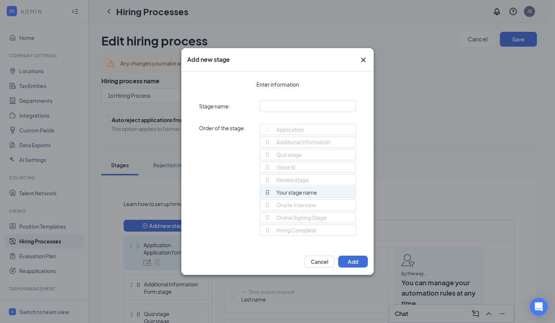
drag, startPoint x: 266, startPoint y: 231, endPoint x: 266, endPoint y: 194, distance: 36.6
click at [266, 194] on div "Application Additional Information Quiz stage Voice AI Review stage Onsite Inte…" at bounding box center [308, 183] width 96 height 118
click at [346, 262] on button "Add" at bounding box center [353, 262] width 30 height 12
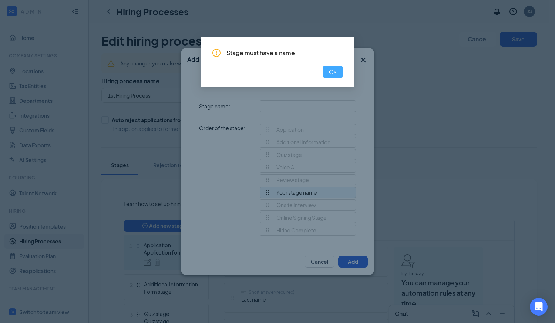
click at [329, 74] on span "OK" at bounding box center [333, 72] width 8 height 8
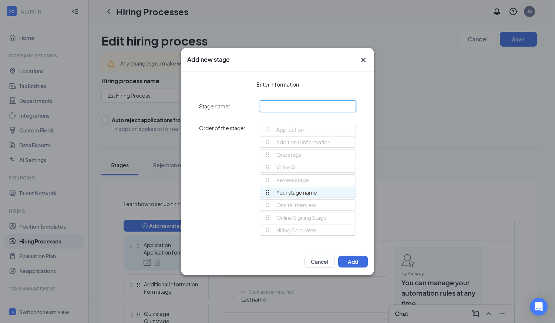
click at [293, 108] on input "text" at bounding box center [308, 106] width 96 height 12
type input "AI stage"
click at [353, 264] on button "Add" at bounding box center [353, 262] width 30 height 12
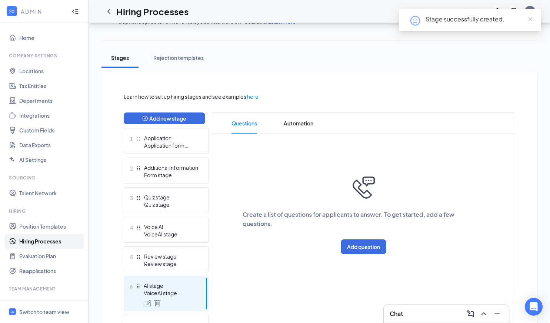
scroll to position [120, 0]
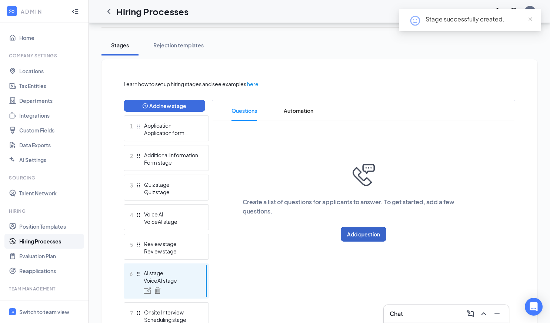
click at [370, 241] on button "Add question" at bounding box center [364, 234] width 46 height 15
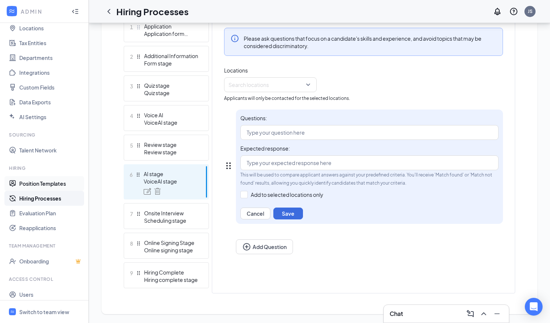
scroll to position [44, 0]
click at [32, 146] on link "Talent Network" at bounding box center [50, 148] width 63 height 15
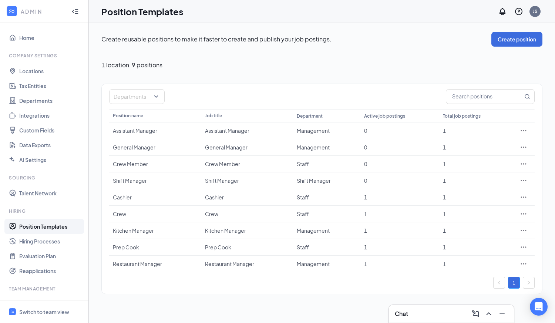
click at [43, 228] on link "Position Templates" at bounding box center [50, 226] width 63 height 15
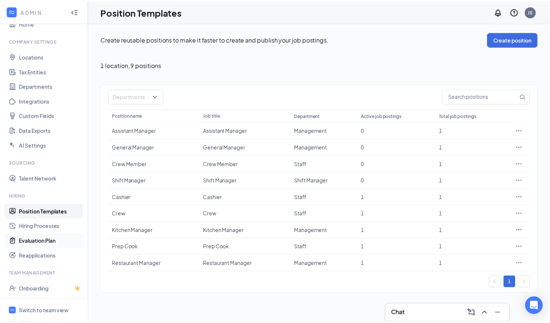
scroll to position [31, 0]
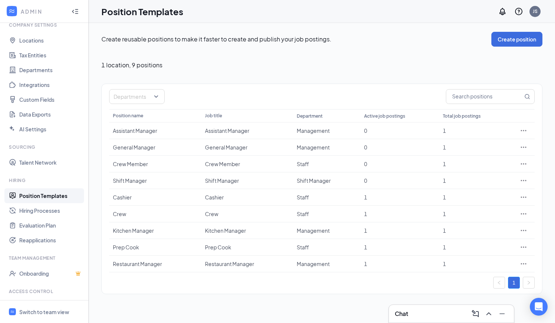
click at [47, 197] on link "Position Templates" at bounding box center [50, 195] width 63 height 15
click at [41, 212] on link "Hiring Processes" at bounding box center [50, 210] width 63 height 15
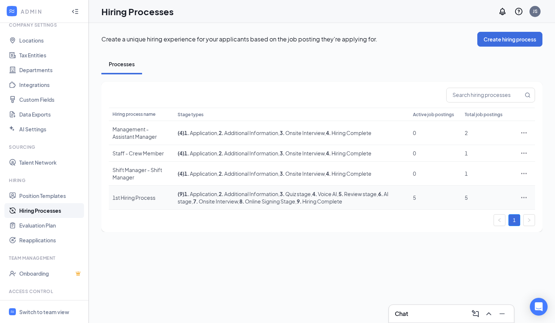
click at [136, 199] on div "1st Hiring Process" at bounding box center [142, 197] width 58 height 7
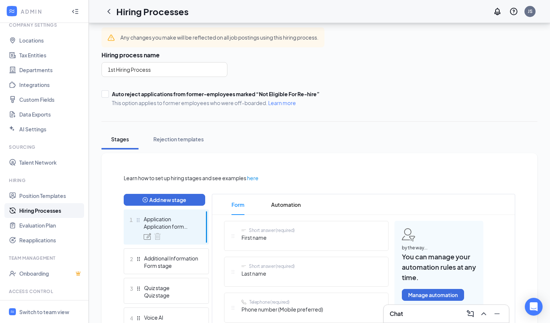
scroll to position [27, 0]
click at [41, 313] on div "Switch to team view" at bounding box center [44, 311] width 50 height 7
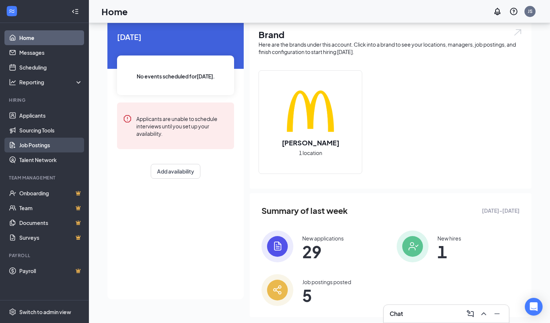
click at [36, 148] on link "Job Postings" at bounding box center [50, 145] width 63 height 15
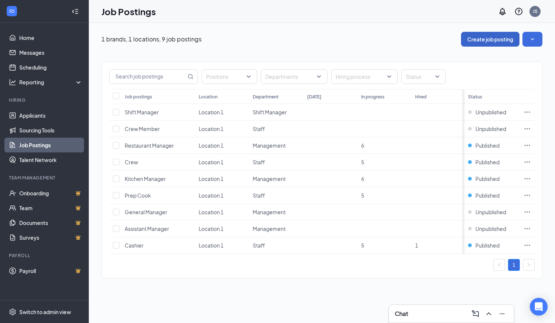
click at [474, 38] on button "Create job posting" at bounding box center [490, 39] width 58 height 15
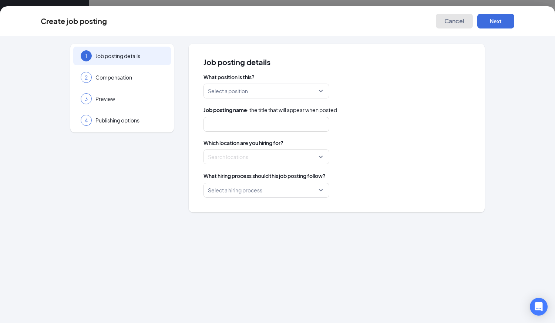
click at [455, 23] on span "Cancel" at bounding box center [455, 20] width 20 height 7
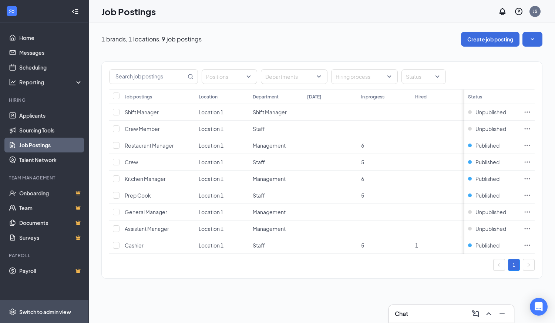
click at [47, 309] on div "Switch to admin view" at bounding box center [45, 311] width 52 height 7
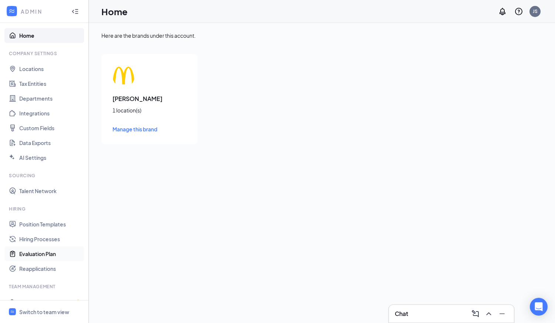
scroll to position [11, 0]
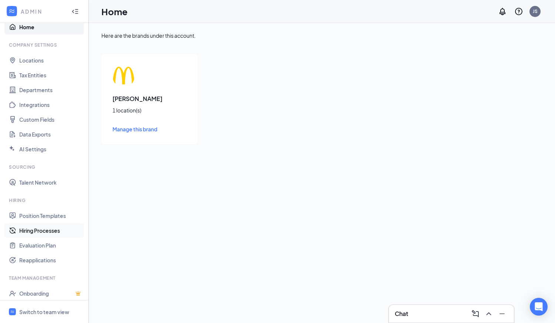
click at [35, 231] on link "Hiring Processes" at bounding box center [50, 230] width 63 height 15
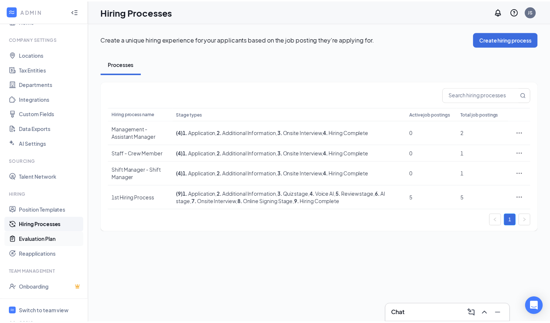
scroll to position [63, 0]
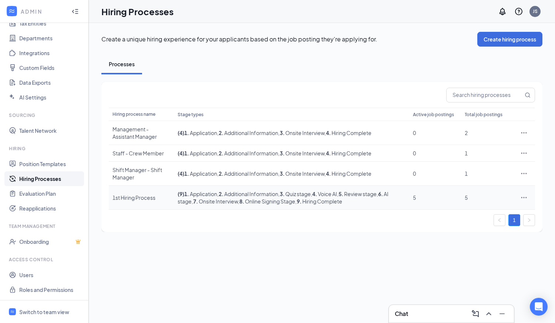
click at [527, 198] on icon "Ellipses" at bounding box center [523, 197] width 7 height 7
click at [398, 249] on div "Create a unique hiring experience for your applicants based on the job posting …" at bounding box center [322, 173] width 466 height 300
click at [29, 195] on link "Evaluation Plan" at bounding box center [50, 193] width 63 height 15
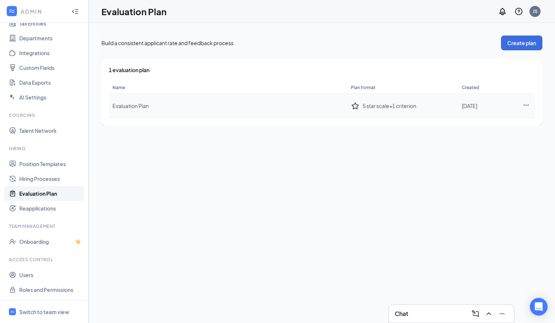
click at [526, 106] on icon "Ellipses" at bounding box center [526, 105] width 7 height 7
click at [523, 44] on button "Create plan" at bounding box center [521, 43] width 41 height 15
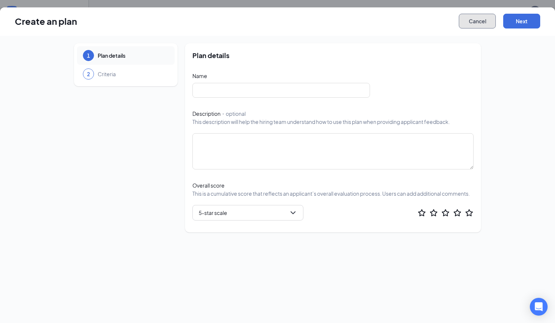
click at [474, 26] on button "Cancel" at bounding box center [477, 21] width 37 height 15
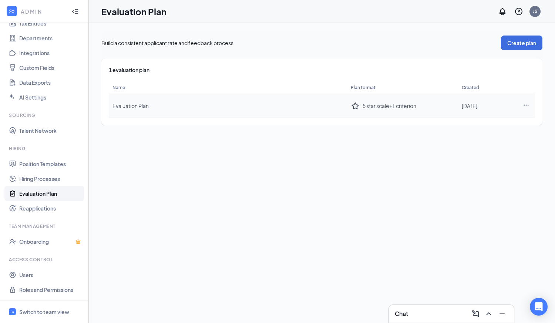
click at [526, 107] on icon "Ellipses" at bounding box center [526, 105] width 7 height 7
click at [478, 122] on div "Edit plan" at bounding box center [485, 120] width 80 height 7
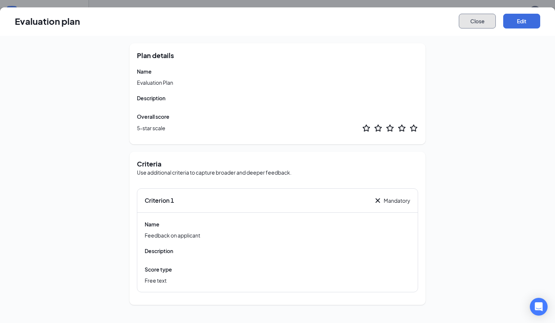
click at [481, 25] on button "Close" at bounding box center [477, 21] width 37 height 15
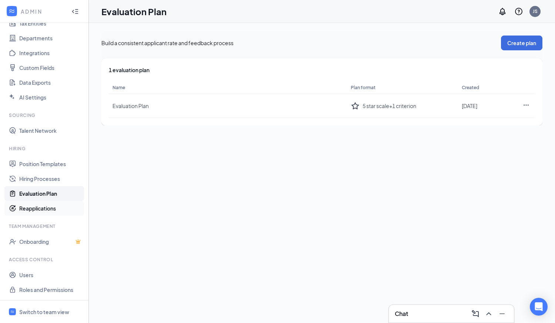
click at [24, 212] on link "Reapplications" at bounding box center [50, 208] width 63 height 15
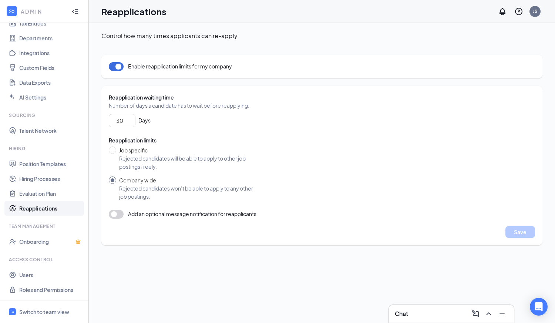
click at [119, 216] on button "button" at bounding box center [116, 214] width 15 height 9
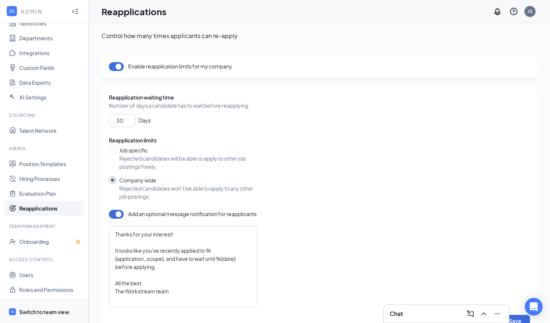
click at [40, 314] on div "Switch to team view" at bounding box center [44, 311] width 50 height 7
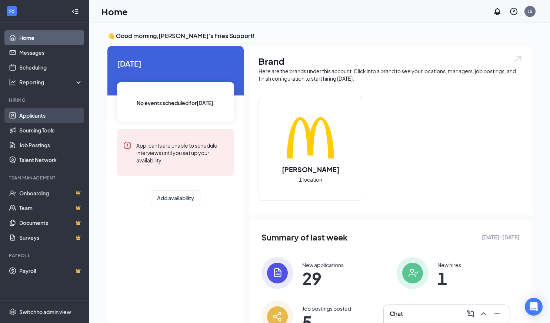
click at [46, 115] on link "Applicants" at bounding box center [50, 115] width 63 height 15
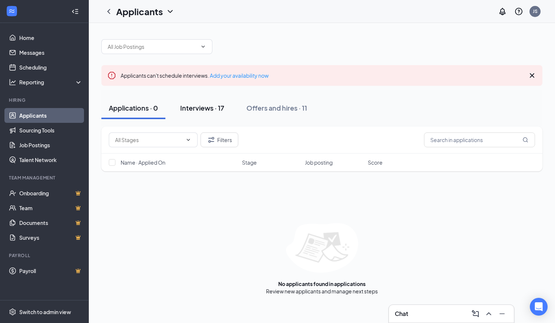
click at [195, 114] on button "Interviews · 17" at bounding box center [202, 108] width 59 height 22
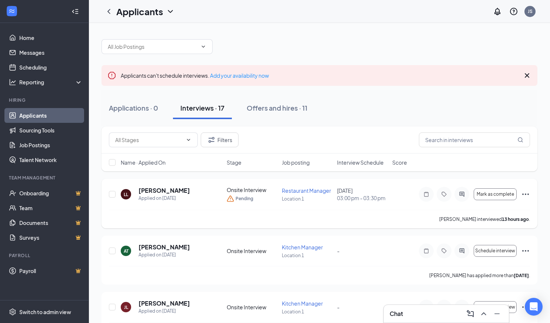
click at [525, 194] on icon "Ellipses" at bounding box center [525, 194] width 7 height 1
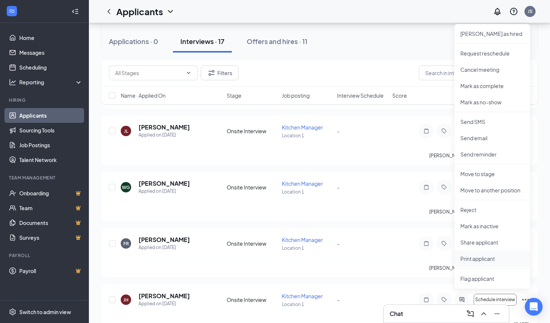
scroll to position [181, 0]
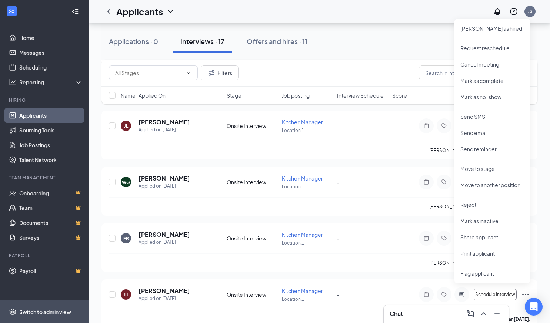
click at [36, 314] on div "Switch to admin view" at bounding box center [45, 311] width 52 height 7
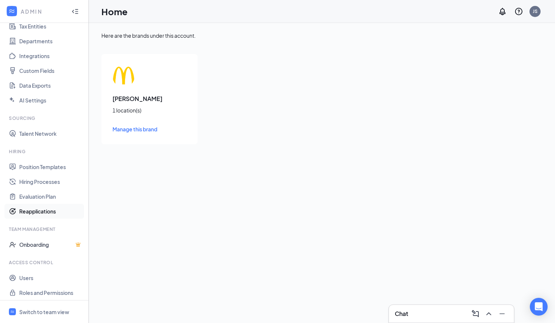
scroll to position [63, 0]
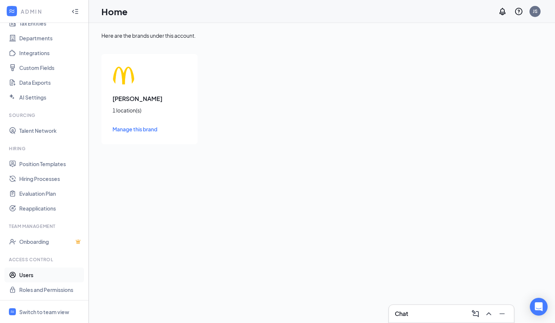
click at [29, 271] on link "Users" at bounding box center [50, 275] width 63 height 15
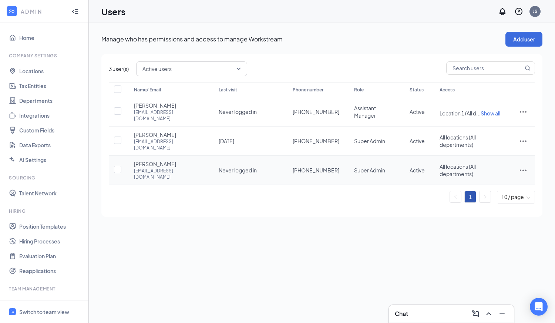
click at [526, 170] on icon "ActionsIcon" at bounding box center [523, 170] width 7 height 1
click at [428, 225] on div "Manage who has permissions and access to manage Workstream Add user 3 user(s) A…" at bounding box center [322, 173] width 466 height 300
click at [520, 35] on button "Add user" at bounding box center [524, 39] width 37 height 15
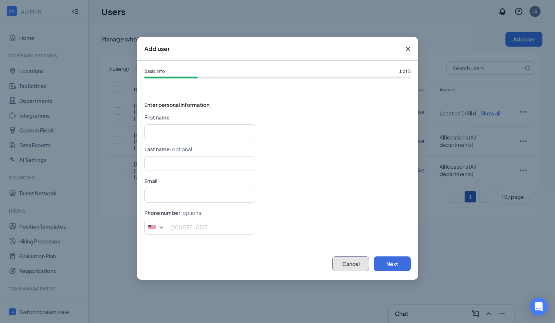
click at [352, 261] on button "Cancel" at bounding box center [350, 264] width 37 height 15
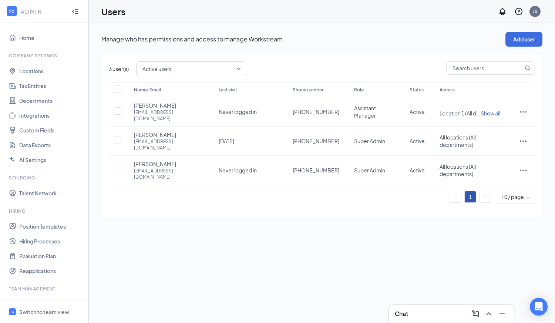
click at [119, 84] on th at bounding box center [118, 89] width 18 height 15
click at [118, 87] on input "checkbox" at bounding box center [117, 89] width 7 height 7
checkbox input "true"
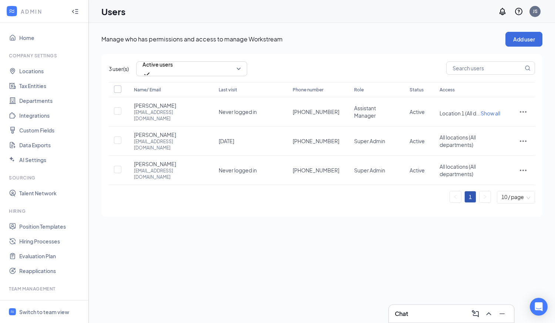
checkbox input "true"
click at [235, 194] on div "Name/ Email Last visit Phone number Role Status Access John Lei jonah.olores+us…" at bounding box center [322, 145] width 426 height 127
click at [116, 89] on input "checkbox" at bounding box center [117, 89] width 7 height 7
checkbox input "false"
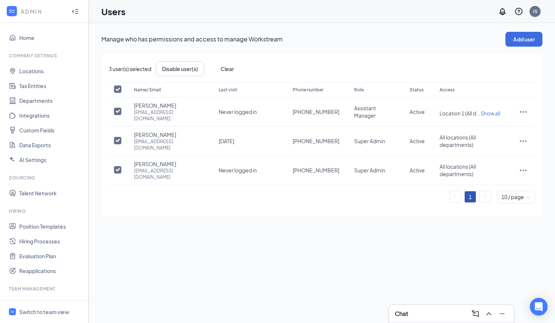
checkbox input "false"
click at [524, 110] on icon "ActionsIcon" at bounding box center [523, 111] width 9 height 9
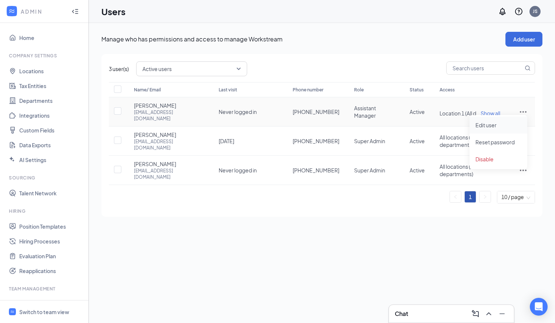
click at [503, 130] on li "Edit user" at bounding box center [499, 125] width 58 height 17
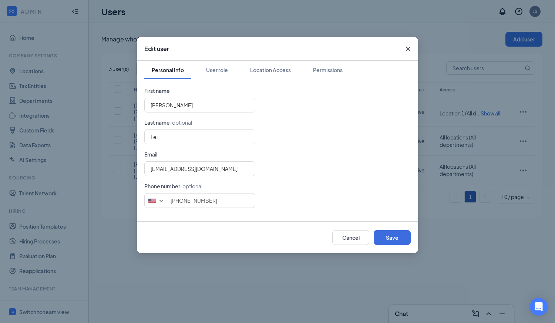
click at [406, 52] on icon "Cross" at bounding box center [408, 48] width 9 height 9
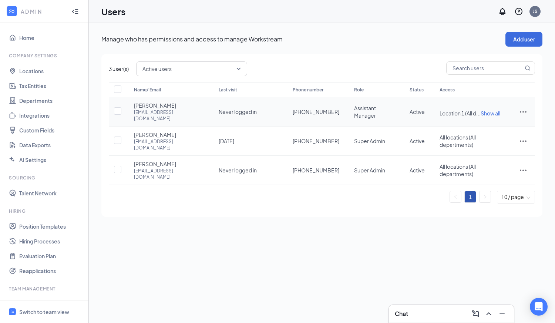
click at [520, 111] on icon "ActionsIcon" at bounding box center [523, 111] width 9 height 9
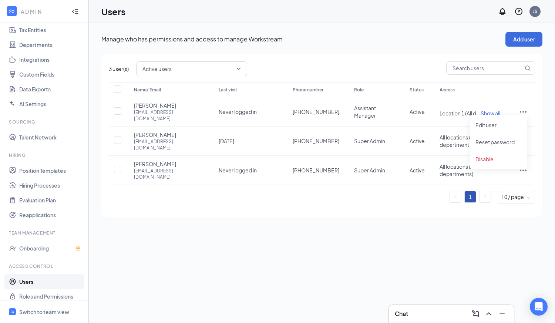
scroll to position [63, 0]
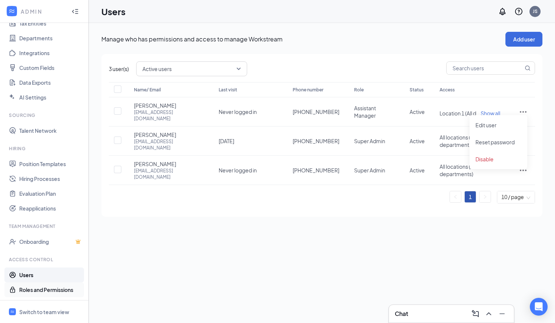
click at [36, 289] on link "Roles and Permissions" at bounding box center [50, 289] width 63 height 15
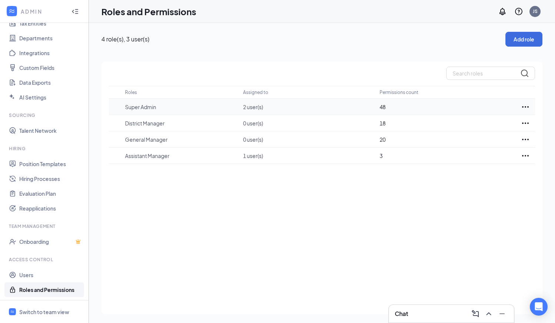
click at [524, 107] on icon "Ellipses" at bounding box center [525, 107] width 9 height 9
click at [485, 205] on div "Roles Assigned to Permissions count Super Admin 2 user(s) 48 District Manager 0…" at bounding box center [321, 187] width 441 height 253
click at [524, 110] on icon "Ellipses" at bounding box center [525, 107] width 9 height 9
click at [486, 132] on p "Edit" at bounding box center [493, 128] width 62 height 7
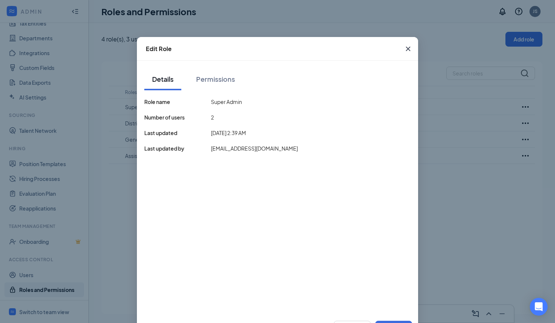
click at [406, 49] on icon "Cross" at bounding box center [408, 49] width 4 height 4
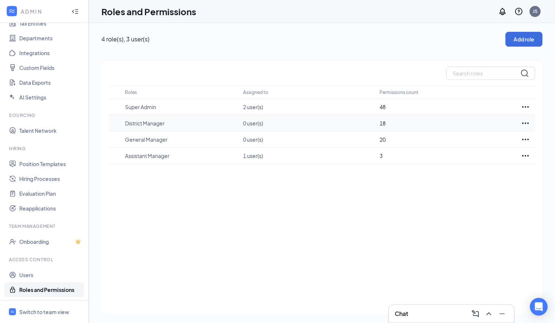
click at [526, 124] on icon "Ellipses" at bounding box center [525, 123] width 9 height 9
click at [494, 148] on p "Edit" at bounding box center [493, 145] width 62 height 7
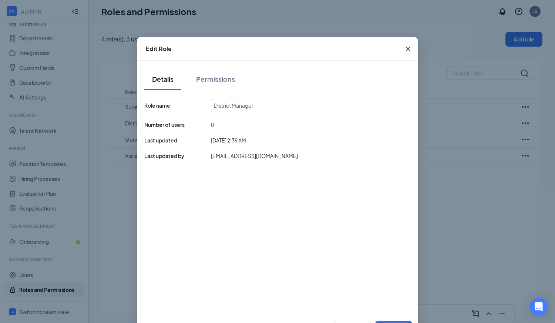
click at [407, 51] on icon "Cross" at bounding box center [408, 49] width 4 height 4
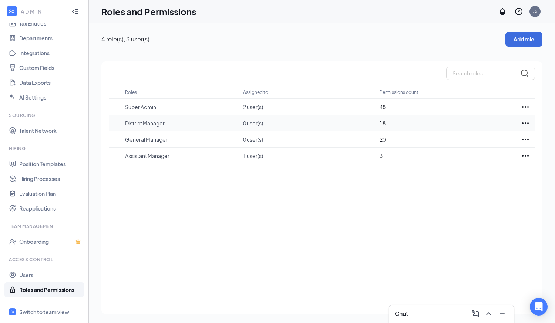
click at [528, 123] on icon "Ellipses" at bounding box center [525, 123] width 7 height 1
click at [466, 202] on div "Roles Assigned to Permissions count Super Admin 2 user(s) 48 District Manager 0…" at bounding box center [321, 187] width 441 height 253
click at [523, 141] on icon "Ellipses" at bounding box center [525, 139] width 9 height 9
click at [436, 201] on div "Roles Assigned to Permissions count Super Admin 2 user(s) 48 District Manager 0…" at bounding box center [321, 187] width 441 height 253
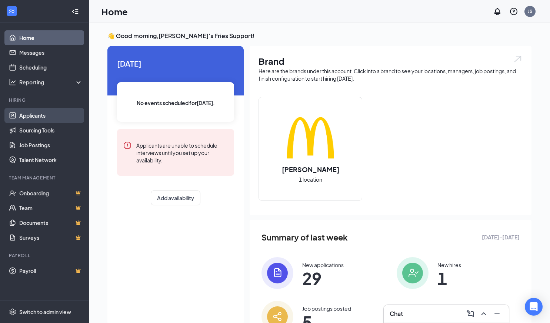
click at [45, 117] on link "Applicants" at bounding box center [50, 115] width 63 height 15
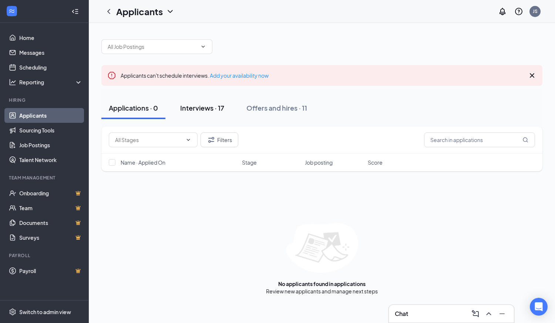
click at [196, 111] on div "Interviews · 17" at bounding box center [202, 107] width 44 height 9
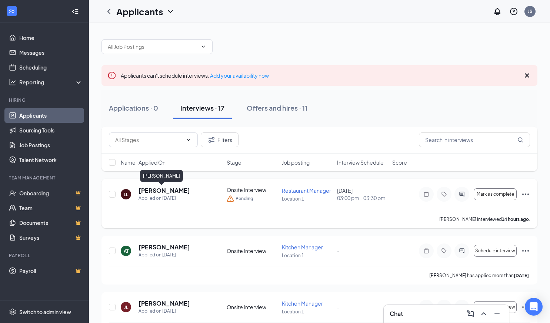
click at [154, 191] on h5 "[PERSON_NAME]" at bounding box center [163, 191] width 51 height 8
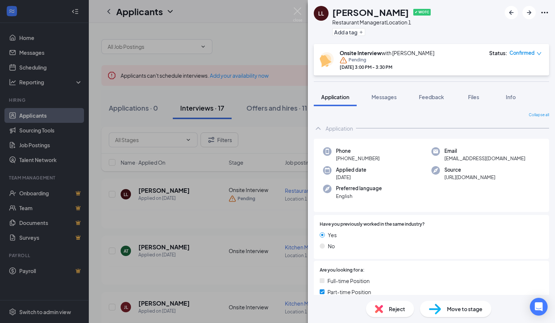
click at [240, 21] on div "LL Lei Lawliet ✔ WOTC Restaurant Manager at Location 1 Add a tag Onsite Intervi…" at bounding box center [277, 161] width 555 height 323
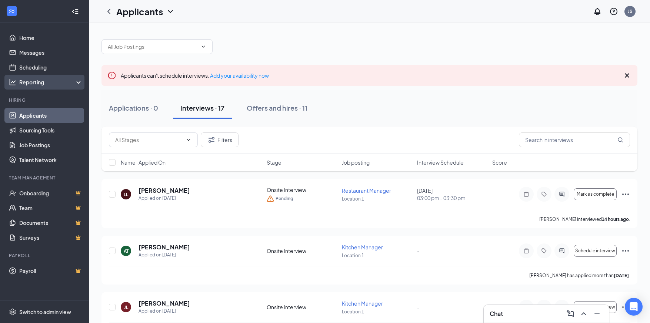
click at [48, 83] on div "Reporting" at bounding box center [51, 81] width 64 height 7
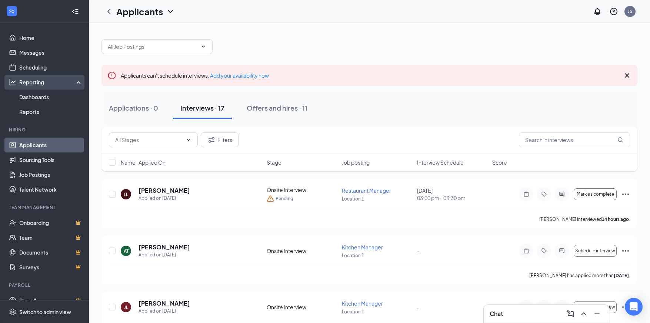
click at [48, 83] on div "Reporting" at bounding box center [51, 81] width 64 height 7
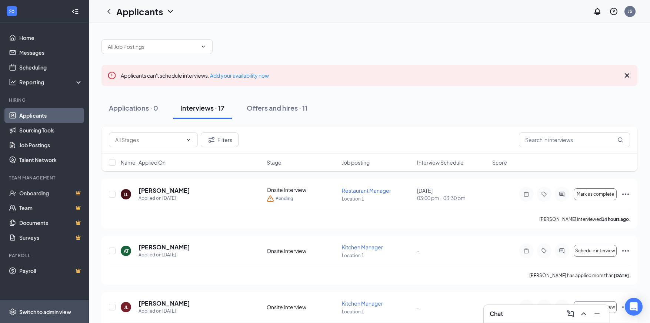
click at [29, 309] on div "Switch to admin view" at bounding box center [45, 311] width 52 height 7
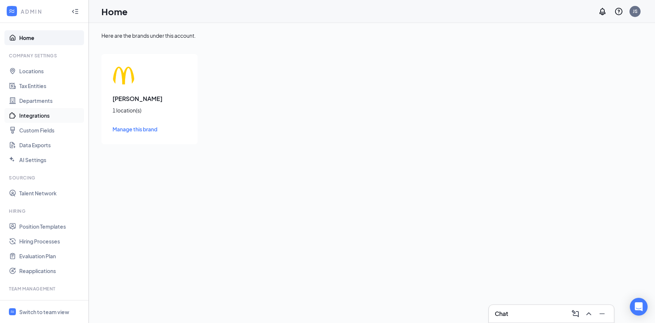
click at [40, 117] on link "Integrations" at bounding box center [50, 115] width 63 height 15
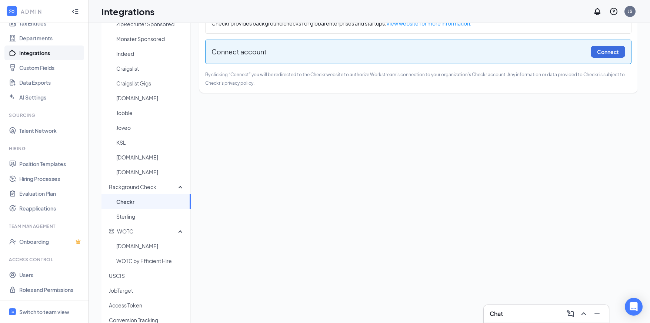
scroll to position [51, 0]
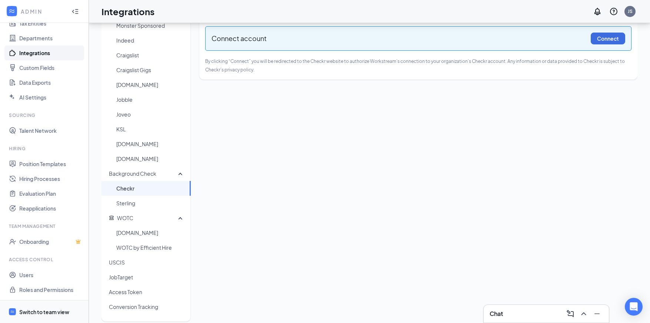
click at [33, 313] on div "Switch to team view" at bounding box center [44, 311] width 50 height 7
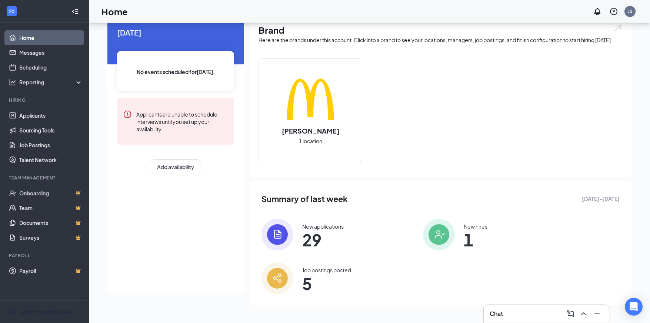
click at [555, 14] on div "JS" at bounding box center [629, 11] width 5 height 6
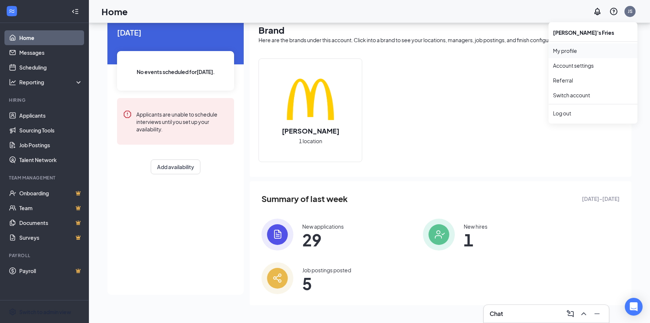
click at [555, 53] on link "My profile" at bounding box center [593, 50] width 80 height 7
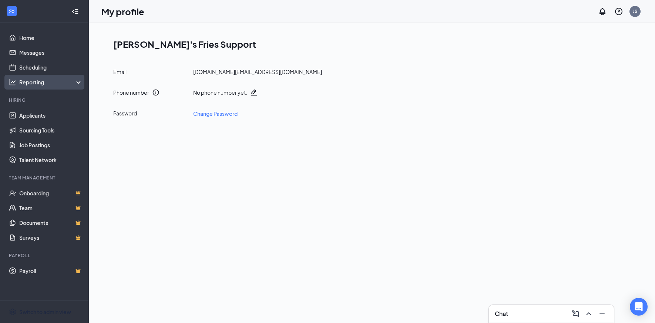
click at [56, 85] on div "Reporting" at bounding box center [51, 81] width 64 height 7
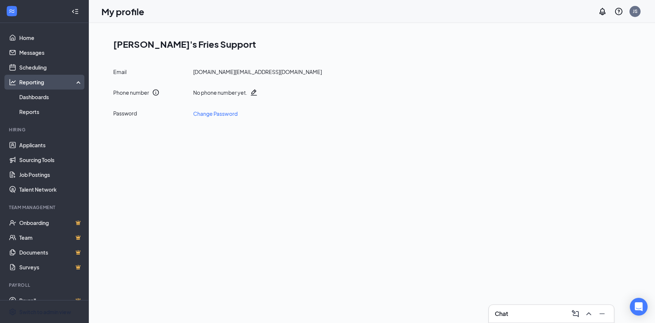
click at [56, 85] on div "Reporting" at bounding box center [51, 81] width 64 height 7
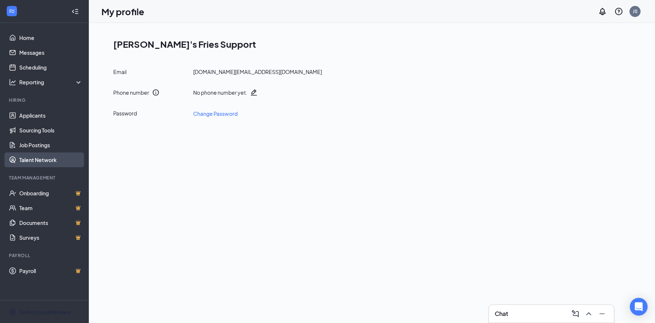
click at [37, 160] on link "Talent Network" at bounding box center [50, 160] width 63 height 15
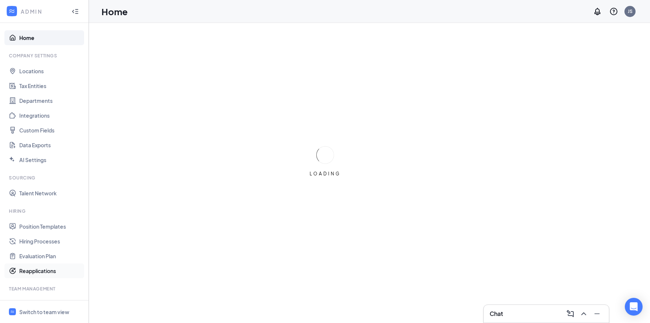
click at [36, 270] on link "Reapplications" at bounding box center [50, 271] width 63 height 15
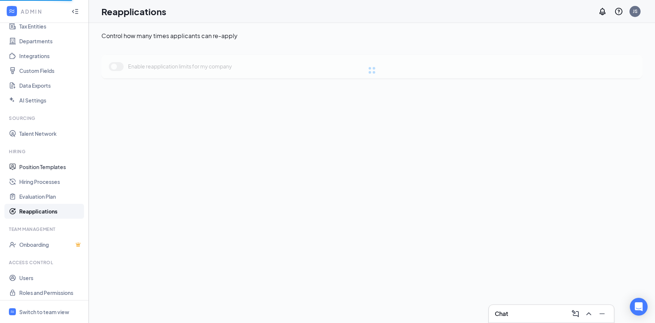
scroll to position [63, 0]
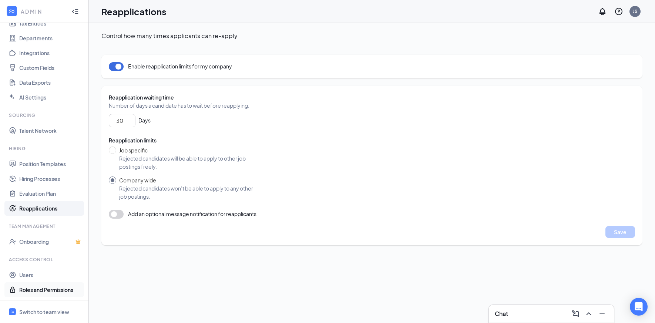
click at [46, 290] on link "Roles and Permissions" at bounding box center [50, 289] width 63 height 15
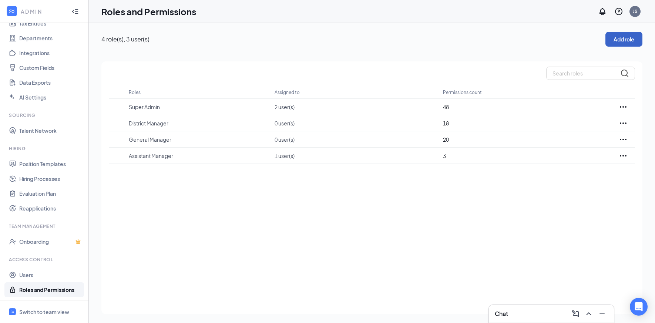
click at [622, 41] on button "Add role" at bounding box center [624, 39] width 37 height 15
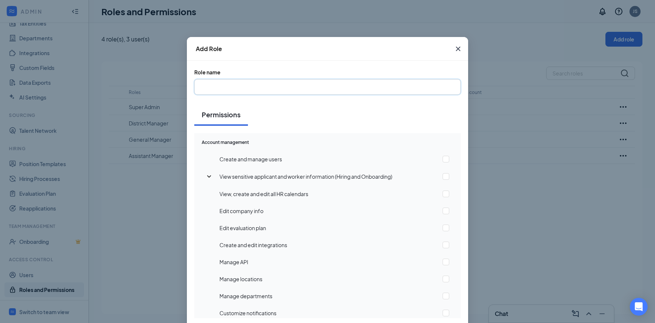
click at [241, 85] on input "text" at bounding box center [327, 87] width 267 height 16
click at [458, 51] on icon "Cross" at bounding box center [458, 48] width 9 height 9
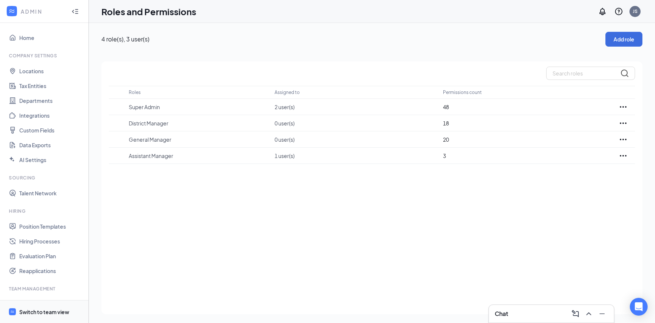
click at [33, 314] on div "Switch to team view" at bounding box center [44, 311] width 50 height 7
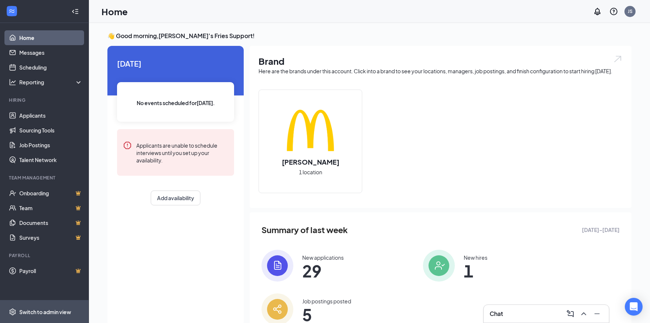
click at [28, 314] on div "Switch to admin view" at bounding box center [45, 311] width 52 height 7
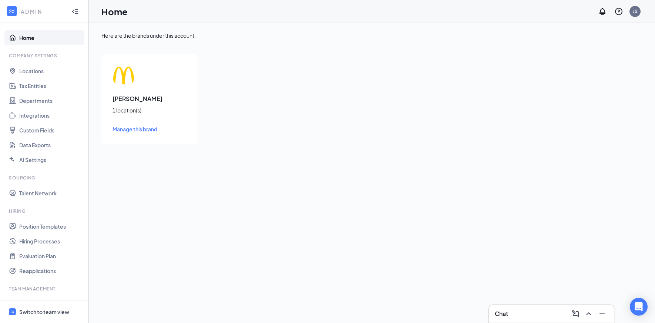
click at [136, 131] on span "Manage this brand" at bounding box center [135, 129] width 45 height 7
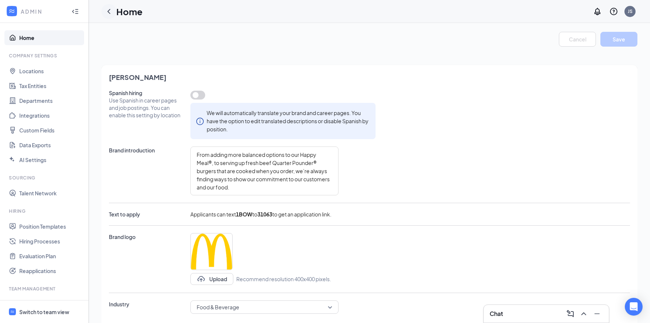
click at [110, 13] on icon "ChevronLeft" at bounding box center [108, 11] width 9 height 9
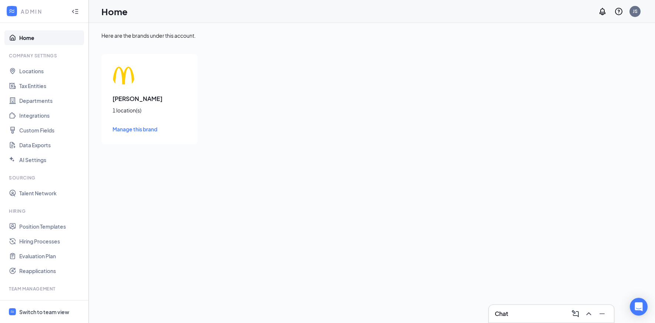
click at [141, 130] on span "Manage this brand" at bounding box center [135, 129] width 45 height 7
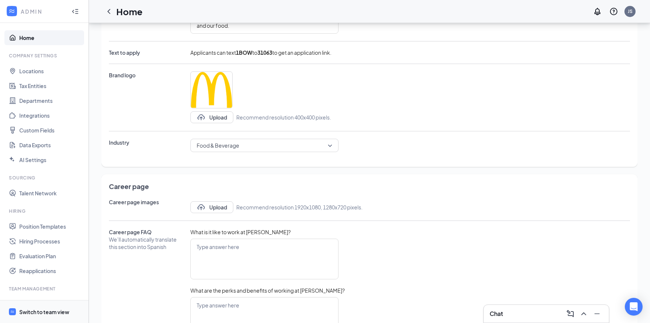
click at [32, 311] on div "Switch to team view" at bounding box center [44, 311] width 50 height 7
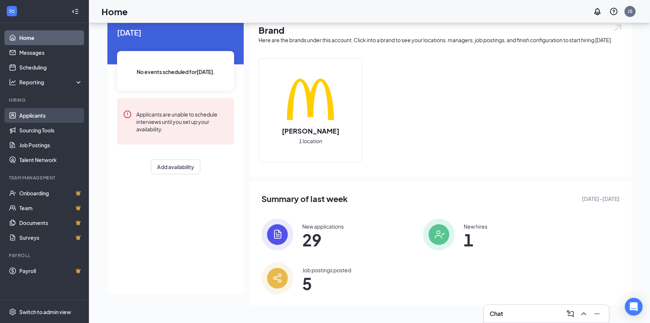
click at [46, 120] on link "Applicants" at bounding box center [50, 115] width 63 height 15
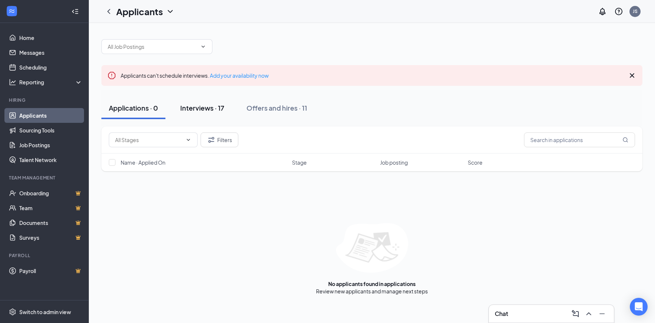
click at [198, 110] on div "Interviews · 17" at bounding box center [202, 107] width 44 height 9
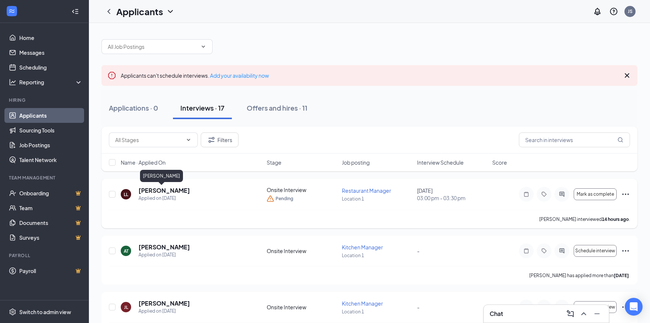
click at [150, 192] on h5 "Lei Lawliet" at bounding box center [163, 191] width 51 height 8
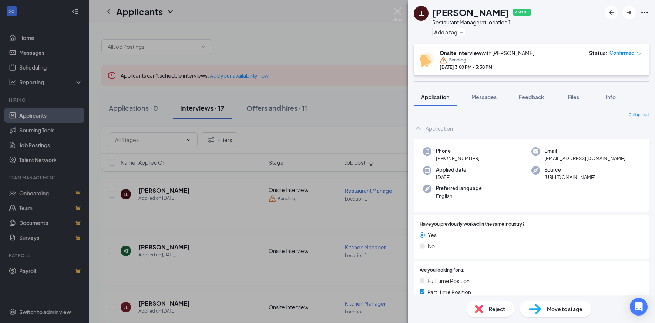
click at [345, 48] on div "LL Lei Lawliet ✔ WOTC Restaurant Manager at Location 1 Add a tag Onsite Intervi…" at bounding box center [327, 161] width 655 height 323
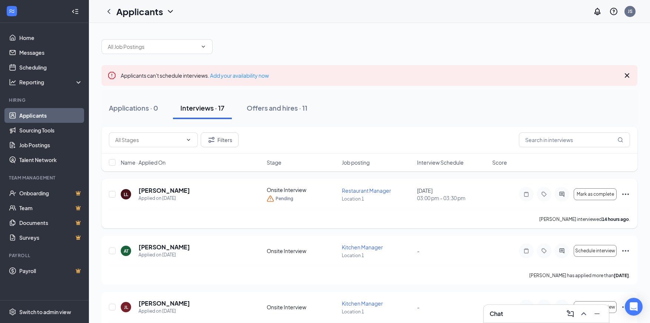
click at [629, 196] on icon "Ellipses" at bounding box center [625, 194] width 9 height 9
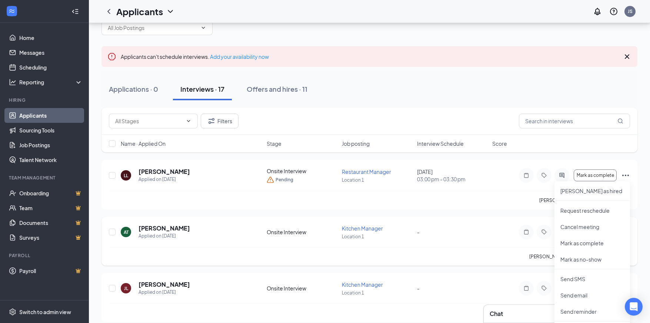
scroll to position [66, 0]
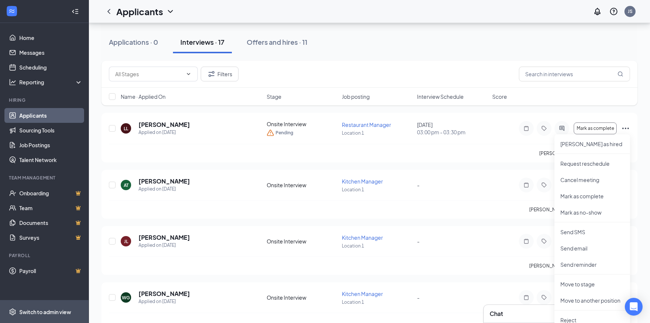
click at [43, 313] on div "Switch to admin view" at bounding box center [45, 311] width 52 height 7
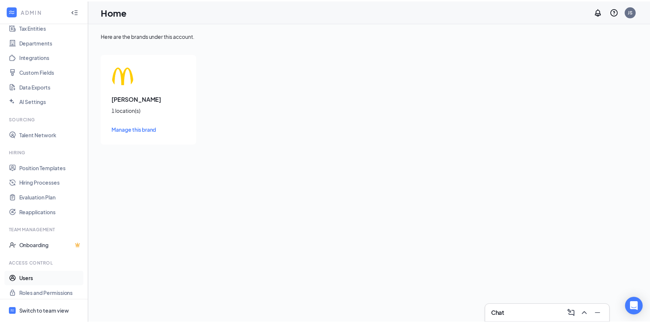
scroll to position [63, 0]
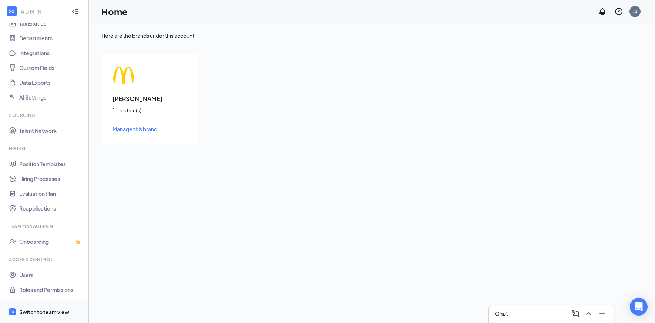
click at [38, 311] on div "Switch to team view" at bounding box center [44, 311] width 50 height 7
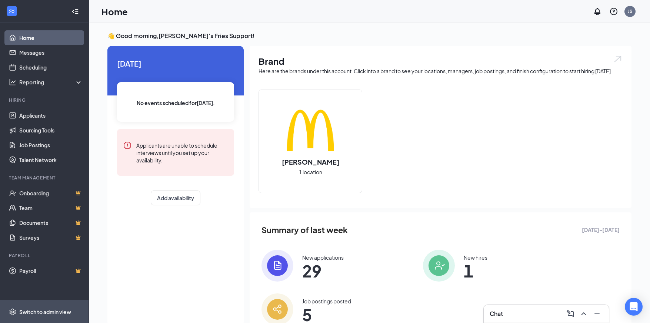
click at [36, 311] on div "Switch to admin view" at bounding box center [45, 311] width 52 height 7
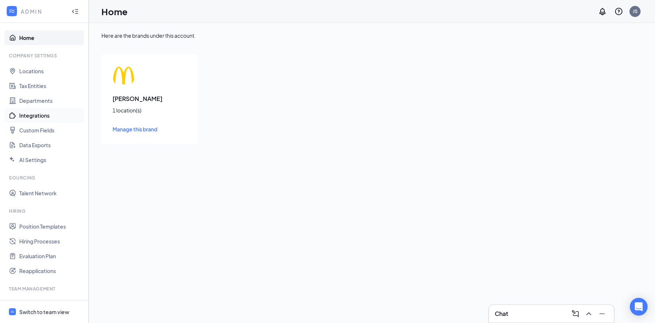
click at [39, 115] on link "Integrations" at bounding box center [50, 115] width 63 height 15
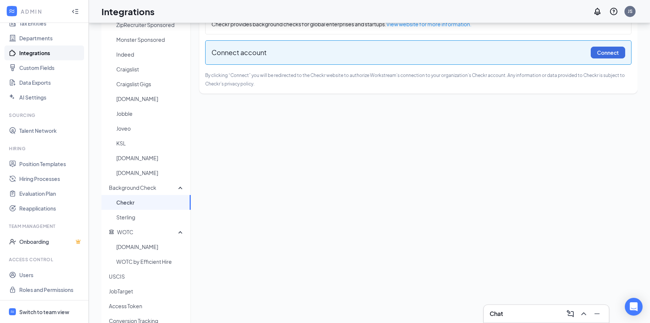
scroll to position [52, 0]
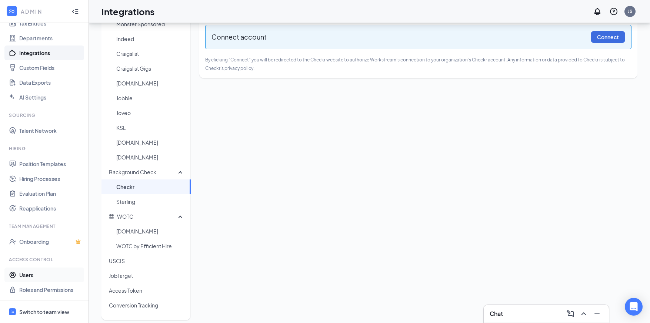
click at [36, 277] on link "Users" at bounding box center [50, 275] width 63 height 15
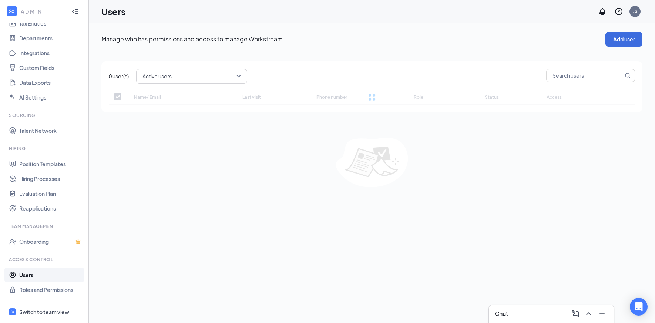
checkbox input "false"
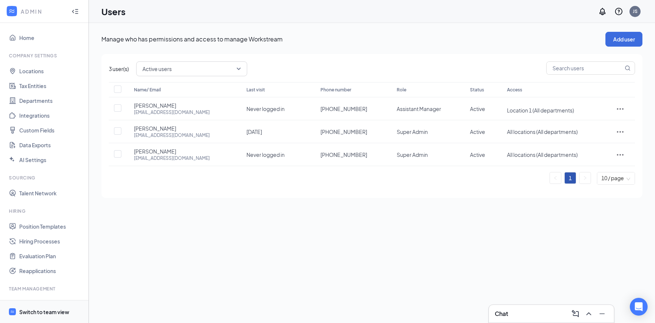
click at [32, 311] on div "Switch to team view" at bounding box center [44, 311] width 50 height 7
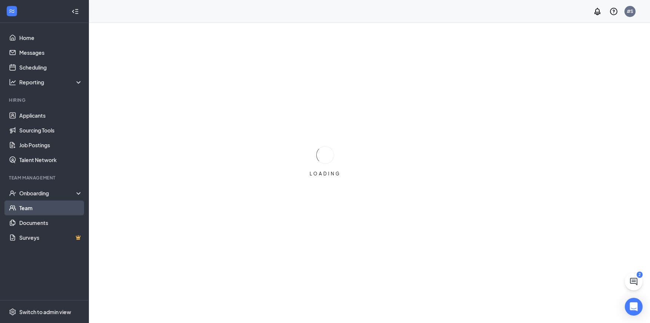
click at [38, 211] on link "Team" at bounding box center [50, 208] width 63 height 15
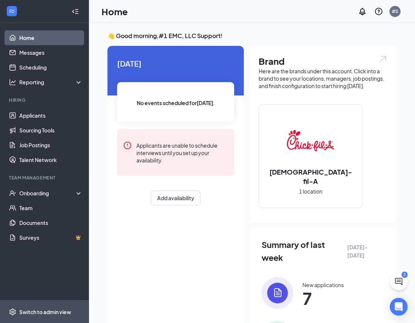
click at [44, 312] on div "Switch to admin view" at bounding box center [45, 311] width 52 height 7
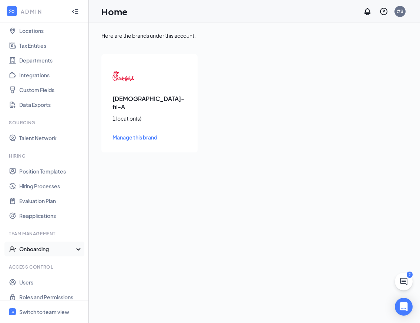
scroll to position [48, 0]
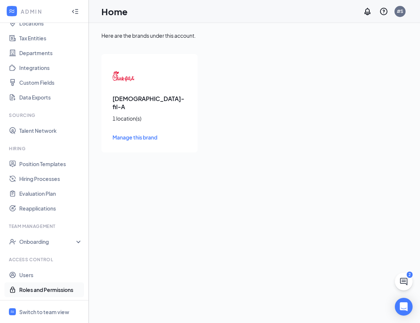
click at [38, 289] on link "Roles and Permissions" at bounding box center [50, 289] width 63 height 15
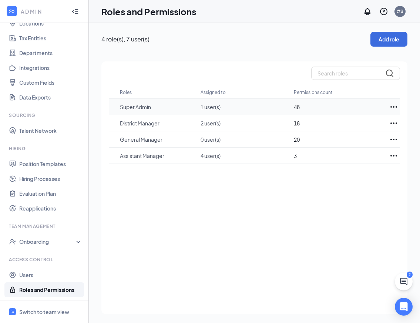
click at [395, 107] on icon "Ellipses" at bounding box center [393, 107] width 9 height 9
click at [357, 194] on div "Roles Assigned to Permissions count Super Admin 1 user(s) 48 District Manager 2…" at bounding box center [254, 187] width 306 height 253
click at [384, 44] on button "Add role" at bounding box center [389, 39] width 37 height 15
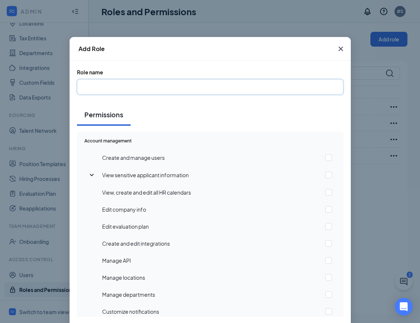
click at [214, 87] on input "text" at bounding box center [210, 87] width 267 height 16
click at [222, 111] on div "Permissions" at bounding box center [210, 115] width 267 height 22
click at [336, 51] on icon "Cross" at bounding box center [340, 48] width 9 height 9
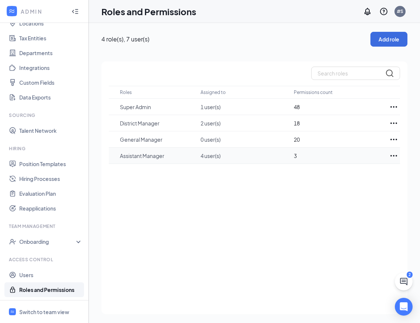
click at [393, 156] on icon "Ellipses" at bounding box center [393, 155] width 9 height 9
click at [291, 179] on div "Roles Assigned to Permissions count Super Admin 1 user(s) 48 District Manager 2…" at bounding box center [254, 187] width 306 height 253
click at [397, 44] on button "Add role" at bounding box center [389, 39] width 37 height 15
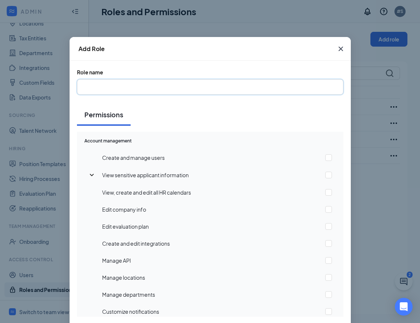
click at [183, 88] on input "text" at bounding box center [210, 87] width 267 height 16
type input "Admin"
click at [338, 50] on icon "Cross" at bounding box center [340, 49] width 4 height 4
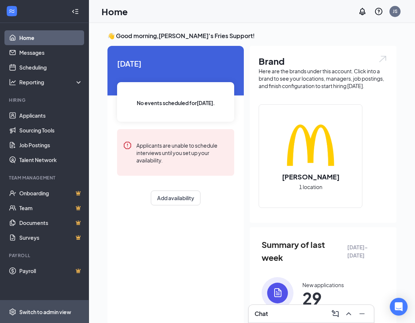
click at [40, 311] on div "Switch to admin view" at bounding box center [45, 311] width 52 height 7
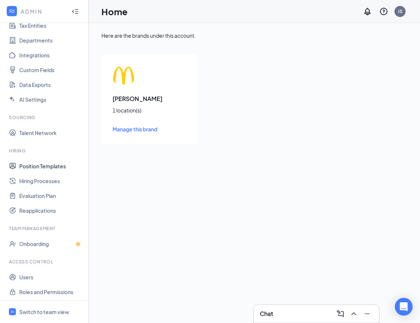
scroll to position [63, 0]
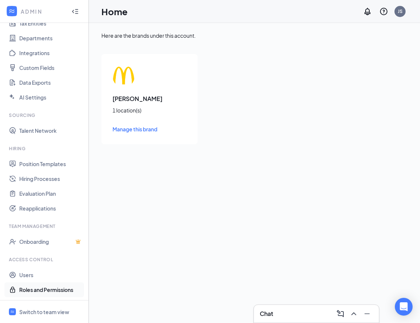
click at [43, 294] on link "Roles and Permissions" at bounding box center [50, 289] width 63 height 15
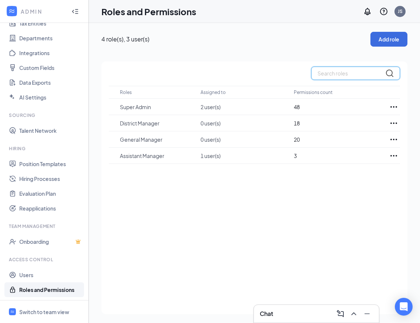
click at [333, 78] on input "text" at bounding box center [355, 73] width 89 height 13
click at [394, 39] on button "Add role" at bounding box center [389, 39] width 37 height 15
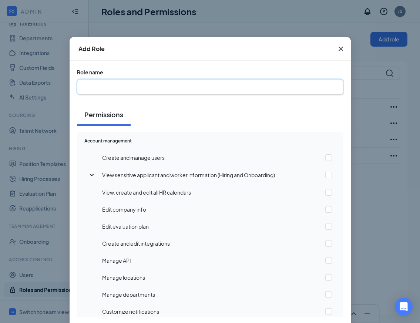
click at [158, 88] on input "text" at bounding box center [210, 87] width 267 height 16
type input "Admin"
click at [325, 158] on input "checkbox" at bounding box center [328, 157] width 7 height 7
checkbox input "true"
click at [325, 191] on input "checkbox" at bounding box center [328, 192] width 7 height 7
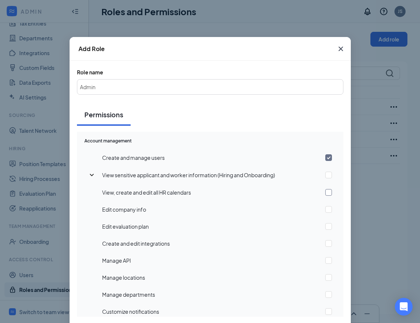
checkbox input "true"
click at [322, 213] on td at bounding box center [332, 209] width 21 height 17
click at [325, 224] on input "checkbox" at bounding box center [328, 226] width 7 height 7
checkbox input "true"
click at [325, 207] on input "checkbox" at bounding box center [328, 209] width 7 height 7
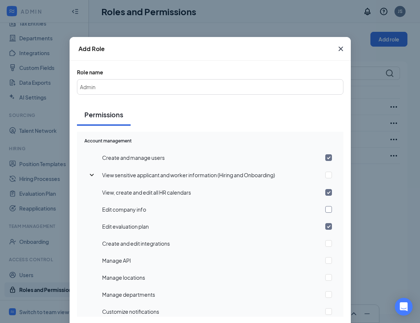
checkbox input "true"
click at [325, 245] on input "checkbox" at bounding box center [328, 243] width 7 height 7
checkbox input "true"
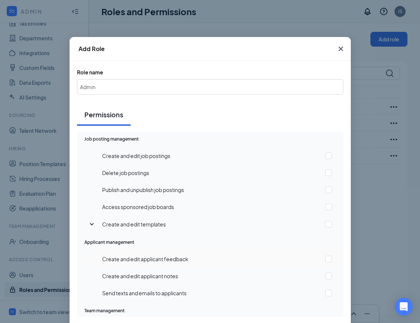
scroll to position [241, 0]
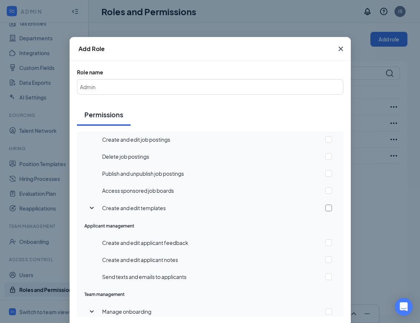
click at [325, 210] on input "checkbox" at bounding box center [328, 208] width 7 height 7
checkbox input "true"
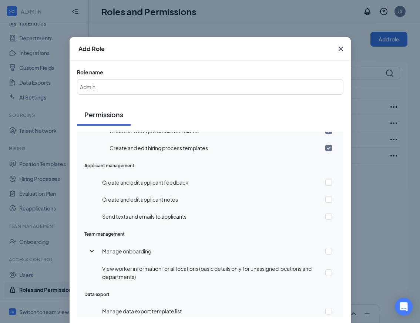
scroll to position [339, 0]
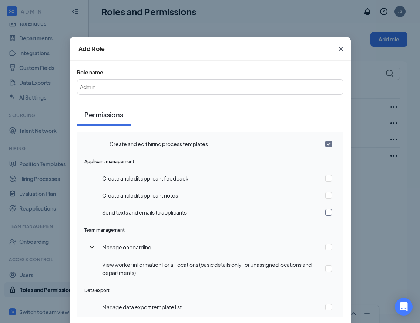
click at [325, 212] on input "checkbox" at bounding box center [328, 212] width 7 height 7
checkbox input "true"
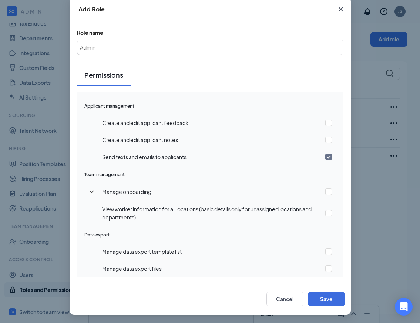
scroll to position [40, 0]
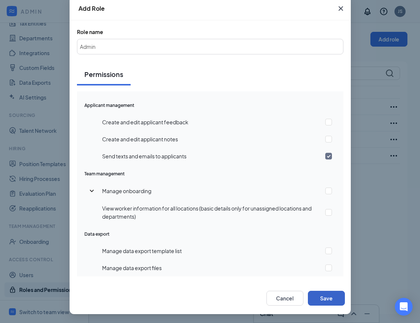
click at [316, 301] on button "Save" at bounding box center [326, 298] width 37 height 15
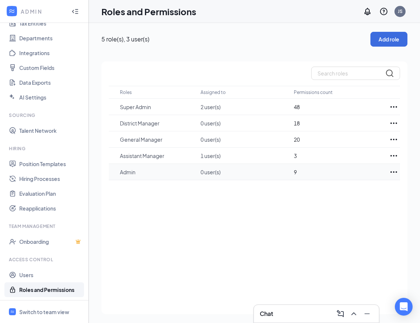
click at [395, 171] on icon "Ellipses" at bounding box center [393, 172] width 9 height 9
click at [343, 214] on p "Delete" at bounding box center [361, 210] width 62 height 7
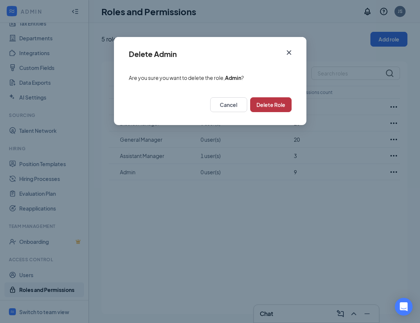
click at [275, 107] on button "Delete Role" at bounding box center [270, 104] width 41 height 15
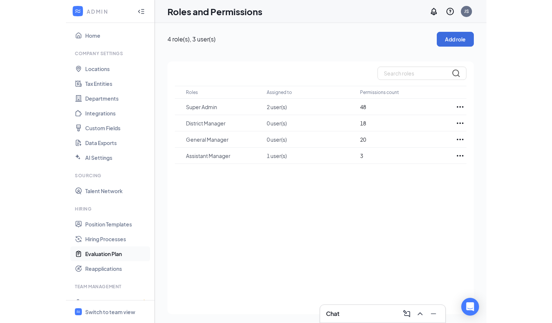
scroll to position [0, 0]
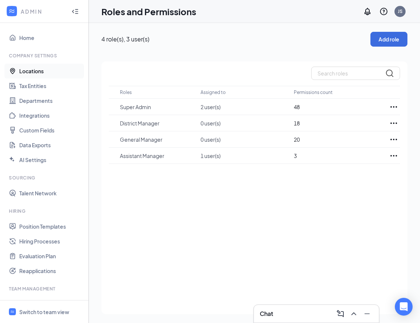
click at [33, 69] on link "Locations" at bounding box center [50, 71] width 63 height 15
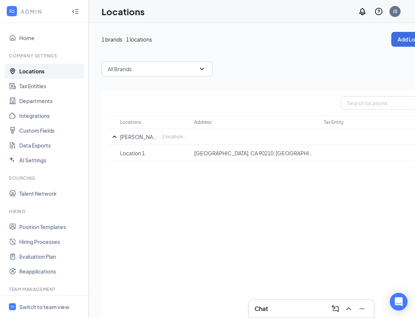
click at [157, 71] on div "All Brands" at bounding box center [156, 68] width 111 height 15
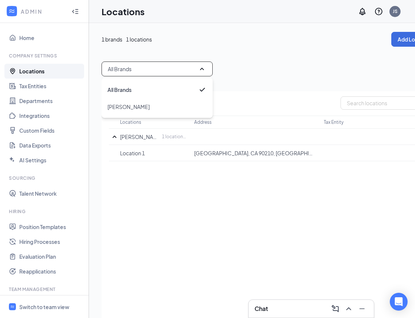
click at [275, 67] on div "All Brands All Brands McDonald's" at bounding box center [268, 68] width 335 height 15
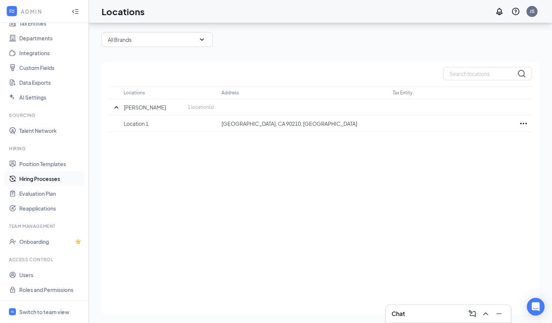
scroll to position [30, 0]
click at [37, 309] on div "Switch to team view" at bounding box center [44, 311] width 50 height 7
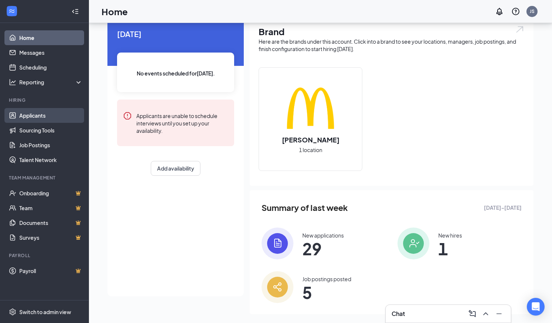
click at [36, 117] on link "Applicants" at bounding box center [50, 115] width 63 height 15
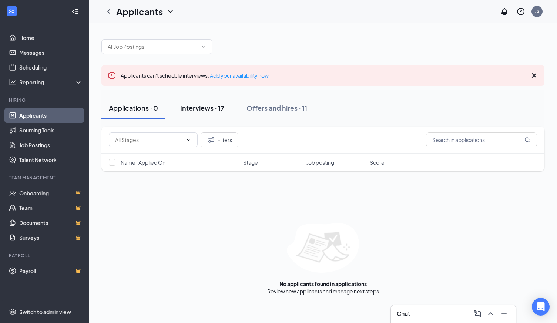
click at [200, 106] on div "Interviews · 17" at bounding box center [202, 107] width 44 height 9
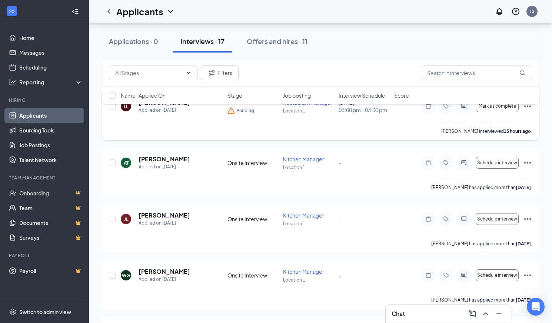
scroll to position [89, 0]
click at [279, 40] on div "Offers and hires · 11" at bounding box center [277, 41] width 61 height 9
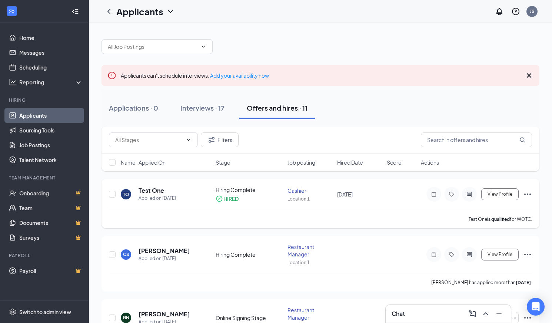
click at [420, 196] on icon "Ellipses" at bounding box center [527, 194] width 9 height 9
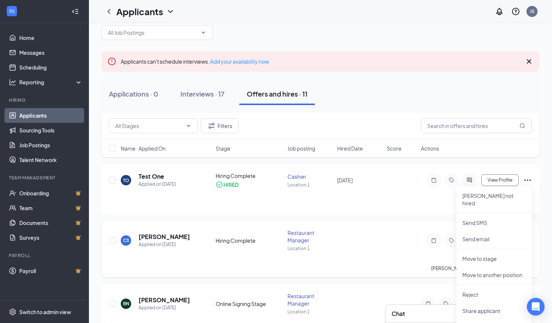
scroll to position [31, 0]
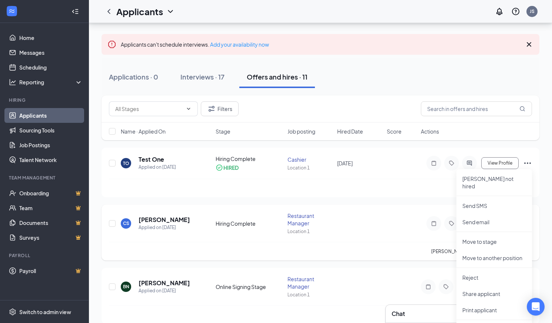
click at [372, 215] on div "CS Charles Sy Applied on Aug 22 Hiring Complete Restaurant Manager Location 1 V…" at bounding box center [320, 227] width 423 height 30
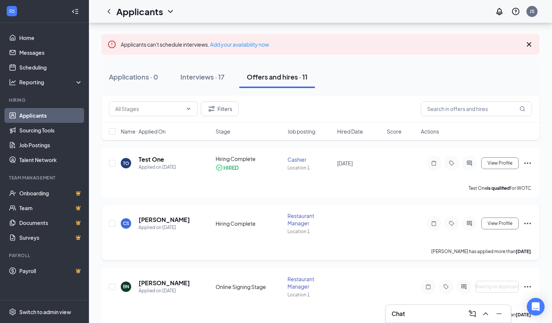
click at [420, 223] on icon "Ellipses" at bounding box center [527, 223] width 7 height 1
click at [370, 229] on div "CS Charles Sy Applied on Aug 22 Hiring Complete Restaurant Manager Location 1 V…" at bounding box center [320, 227] width 423 height 30
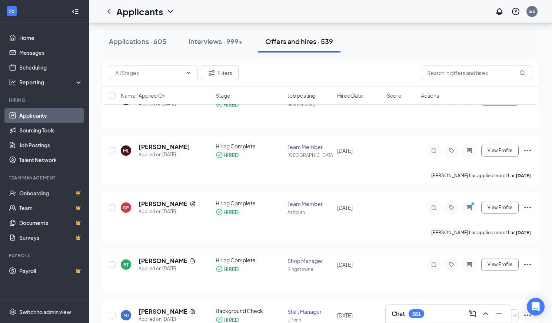
scroll to position [938, 0]
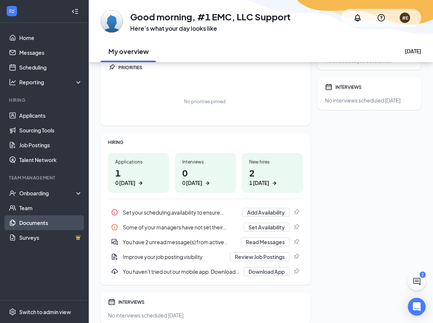
scroll to position [31, 0]
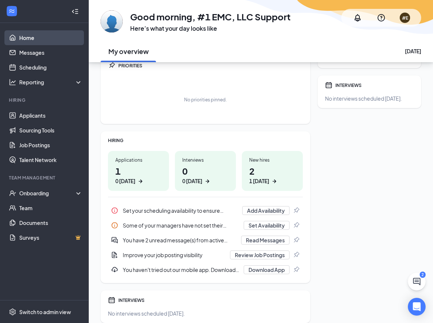
click at [32, 41] on link "Home" at bounding box center [50, 37] width 63 height 15
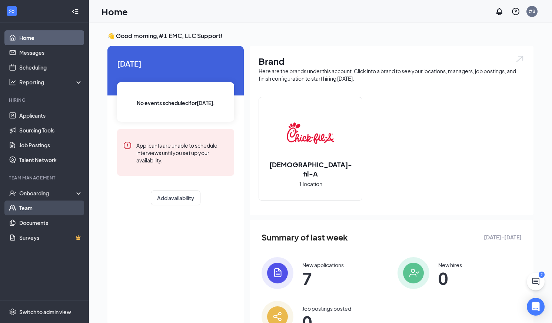
click at [43, 207] on link "Team" at bounding box center [50, 208] width 63 height 15
